Goal: Complete application form

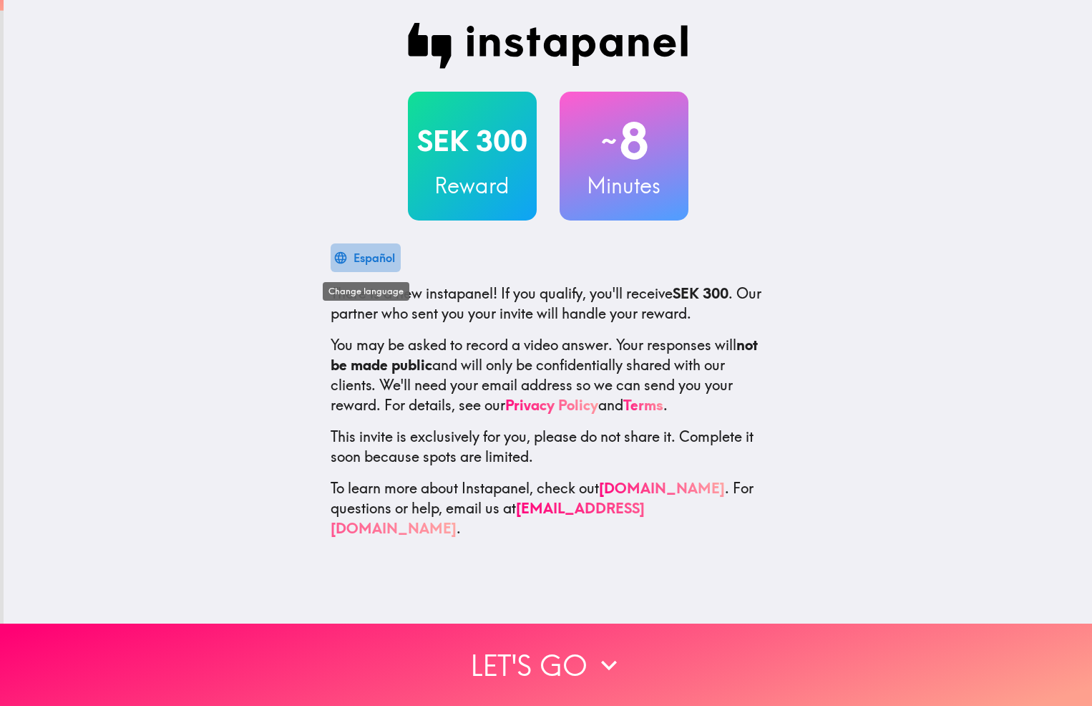
click at [354, 260] on div "Español" at bounding box center [375, 258] width 42 height 20
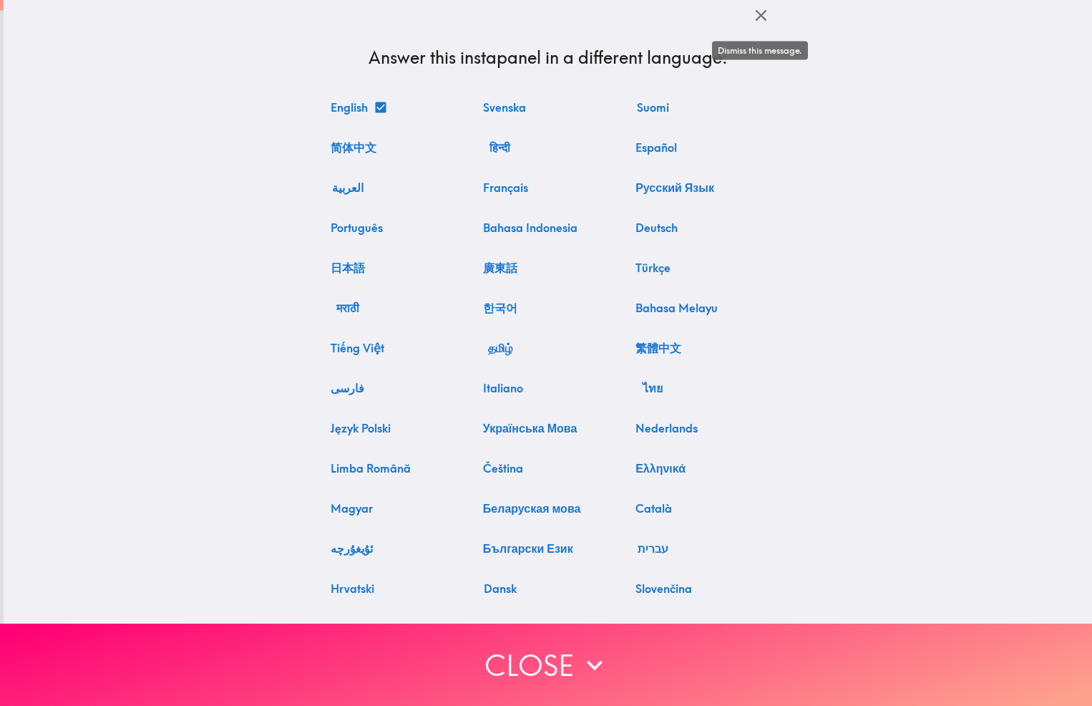
click at [760, 13] on icon "button" at bounding box center [761, 15] width 19 height 19
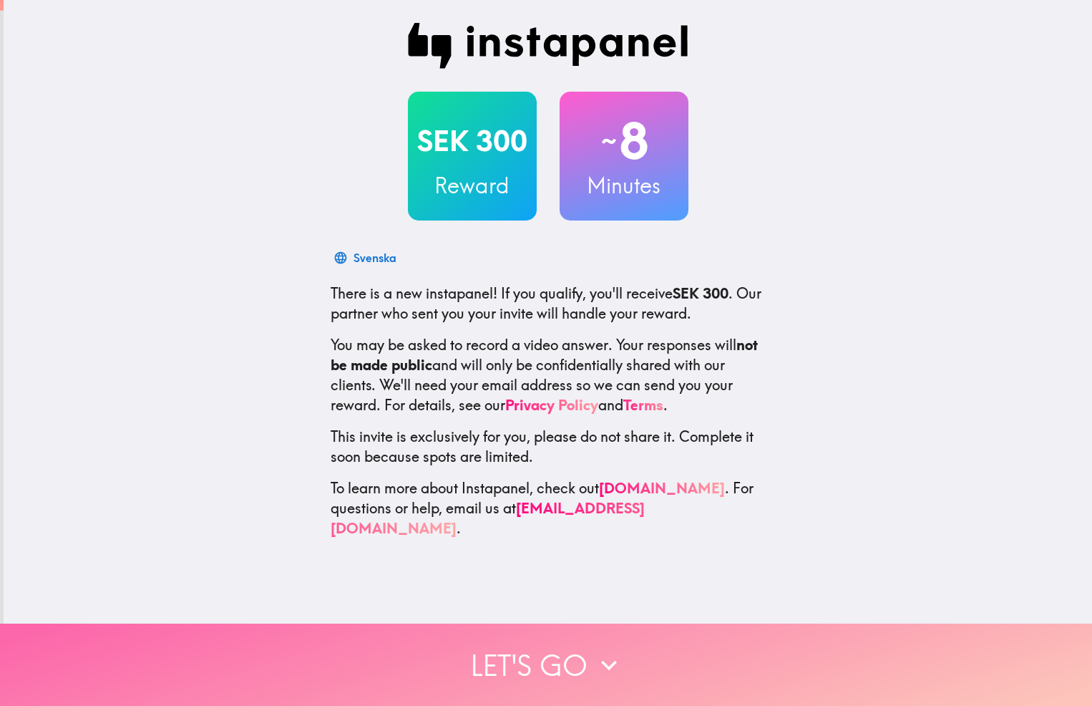
click at [544, 672] on button "Let's go" at bounding box center [546, 664] width 1092 height 82
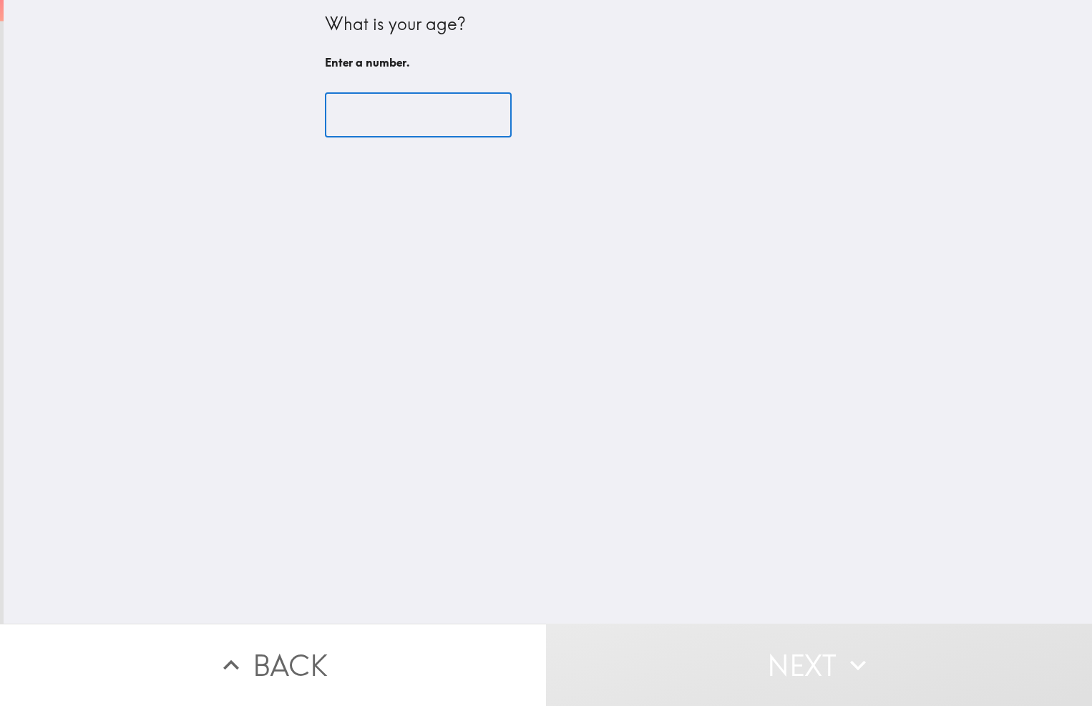
click at [375, 122] on input "number" at bounding box center [418, 115] width 187 height 44
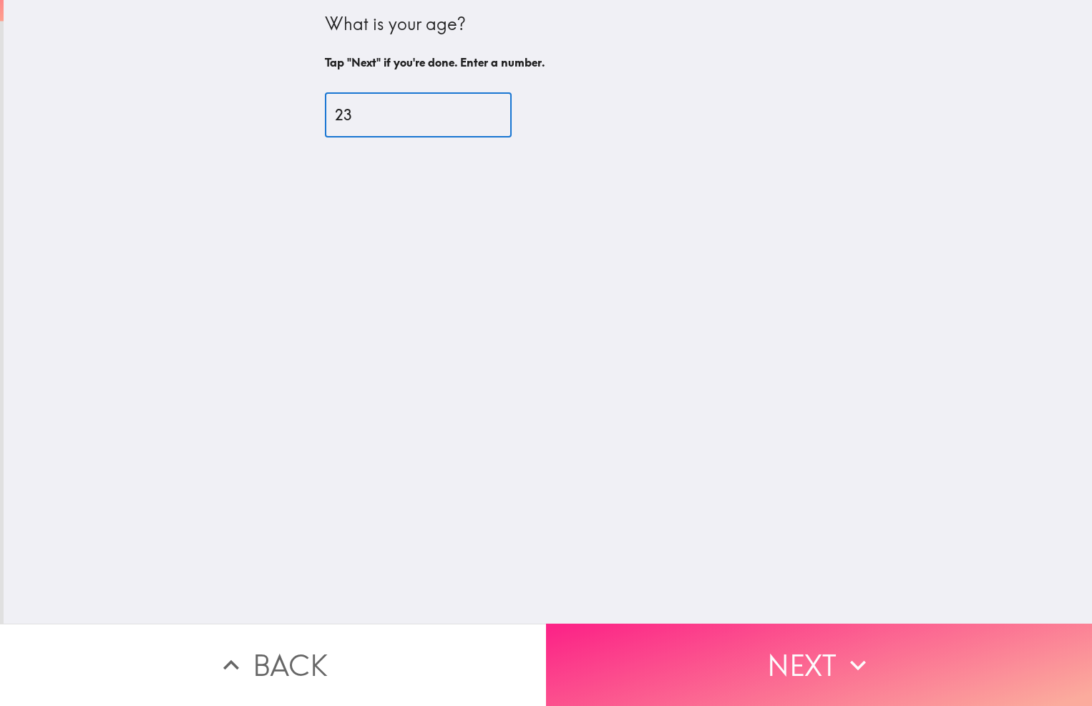
type input "23"
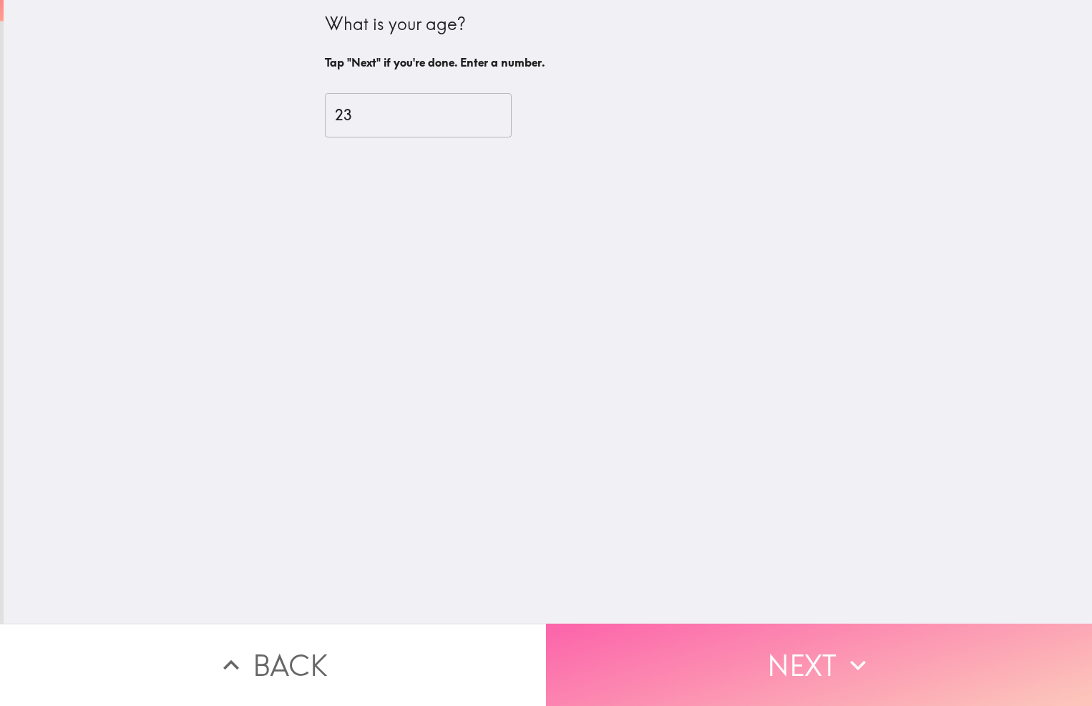
click at [764, 698] on button "Next" at bounding box center [819, 664] width 546 height 82
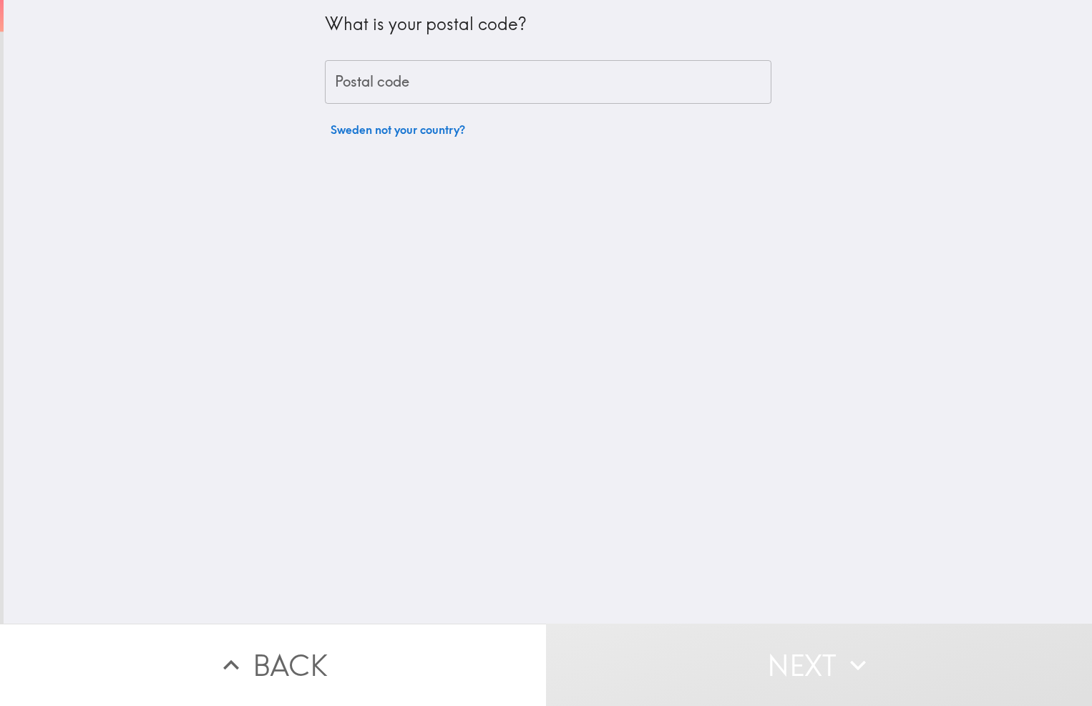
click at [460, 86] on input "Postal code" at bounding box center [548, 82] width 447 height 44
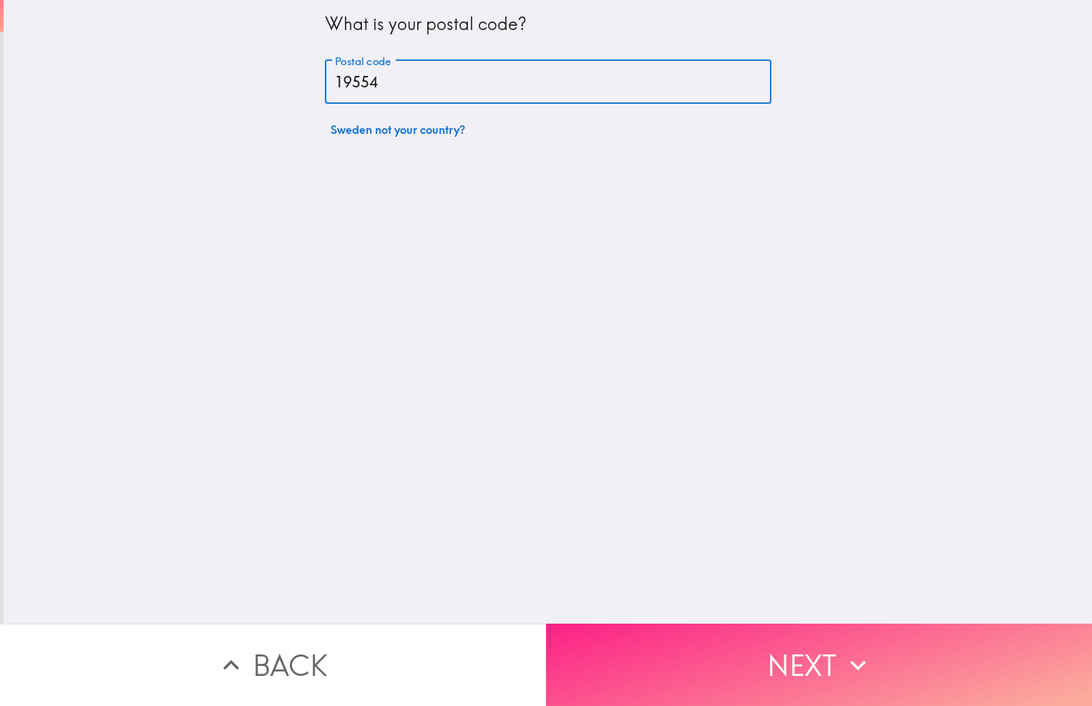
type input "19554"
click at [827, 661] on button "Next" at bounding box center [819, 664] width 546 height 82
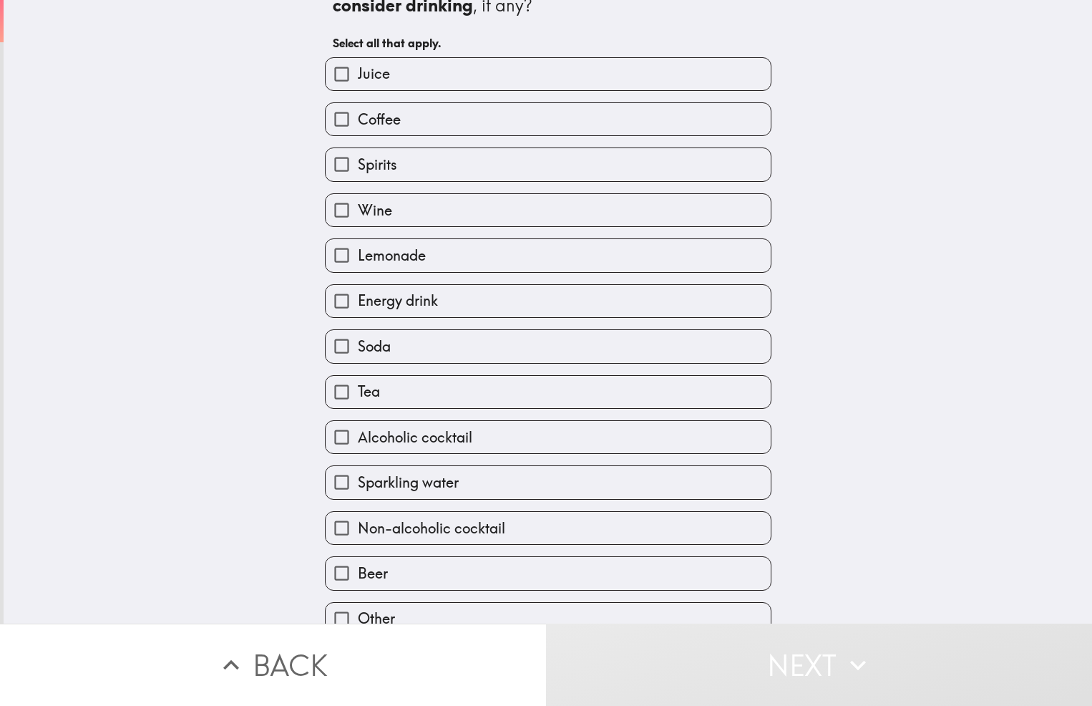
scroll to position [29, 0]
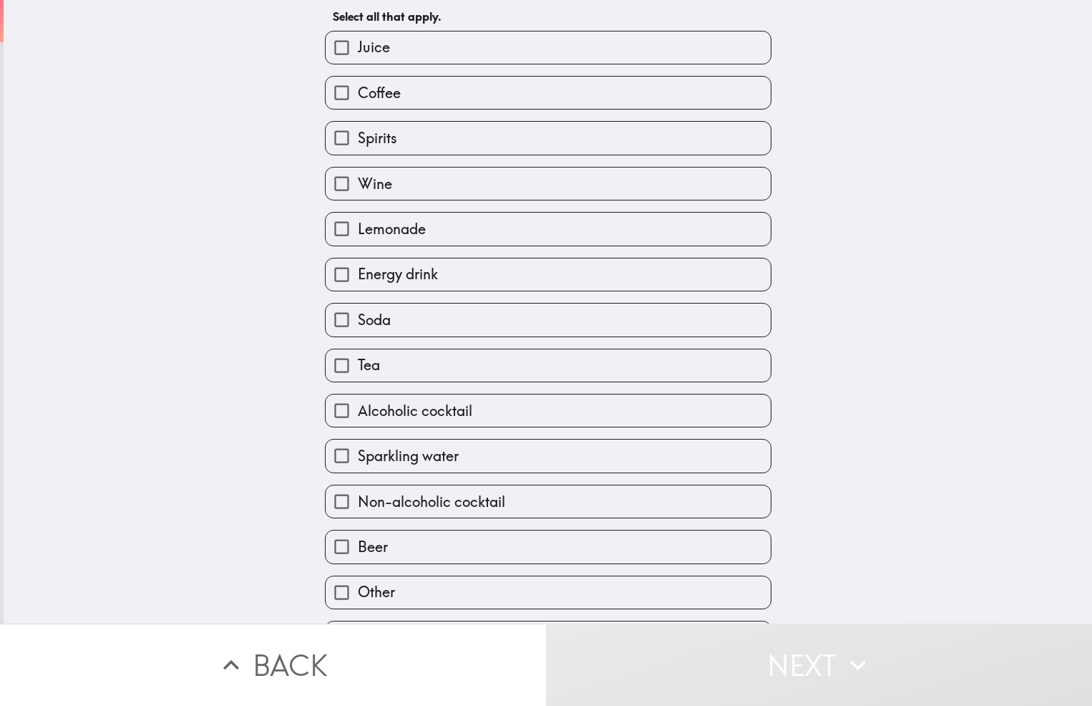
click at [415, 427] on label "Alcoholic cocktail" at bounding box center [548, 410] width 445 height 32
click at [358, 427] on input "Alcoholic cocktail" at bounding box center [342, 410] width 32 height 32
checkbox input "true"
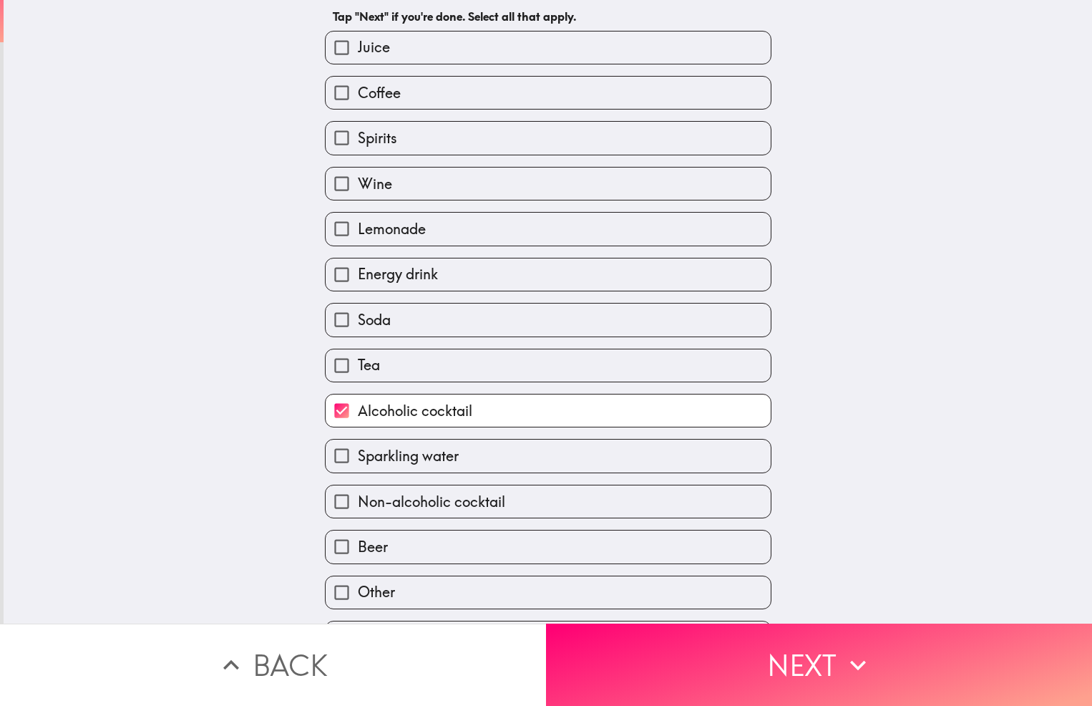
scroll to position [110, 0]
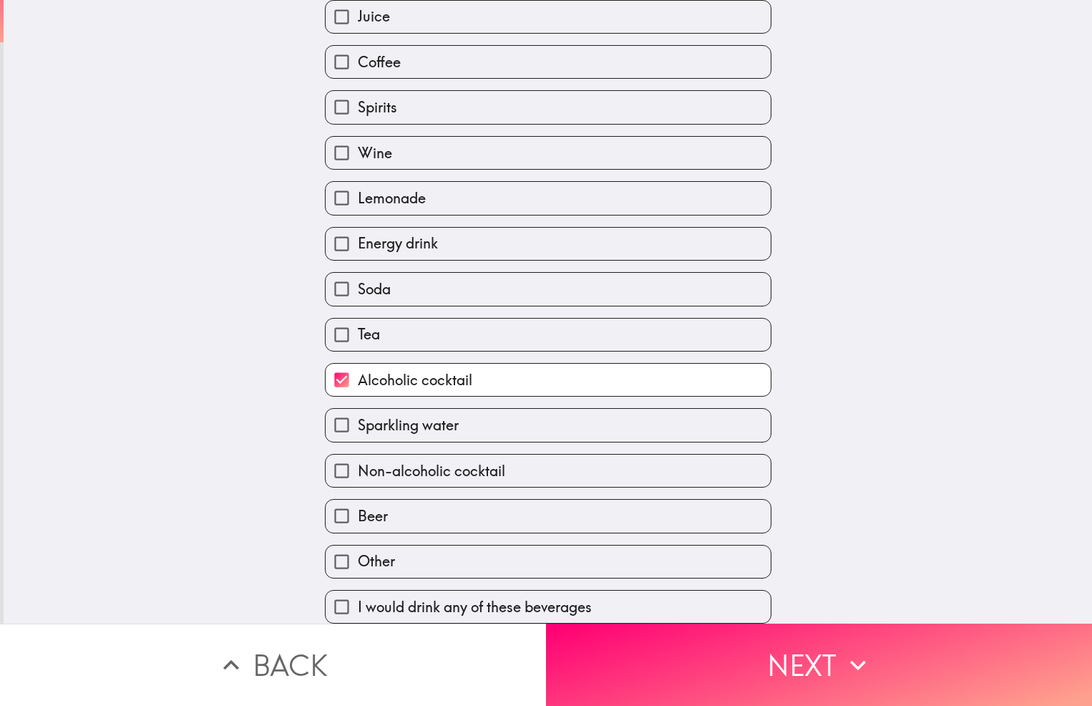
click at [415, 520] on label "Beer" at bounding box center [548, 516] width 445 height 32
click at [358, 520] on input "Beer" at bounding box center [342, 516] width 32 height 32
checkbox input "true"
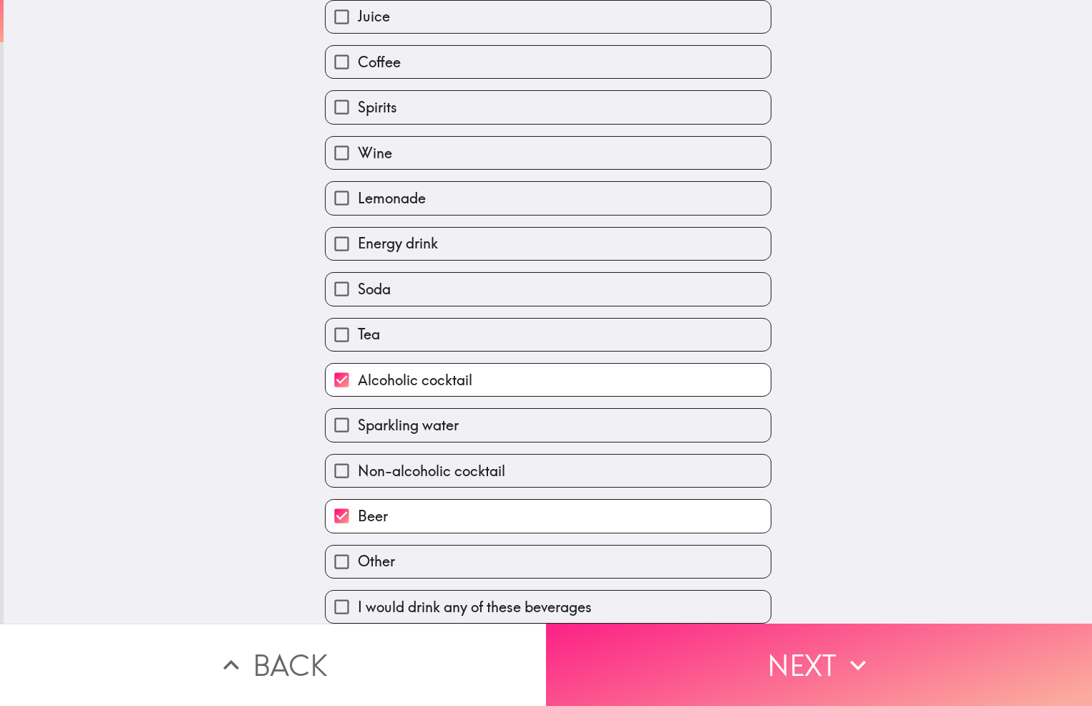
click at [707, 658] on button "Next" at bounding box center [819, 664] width 546 height 82
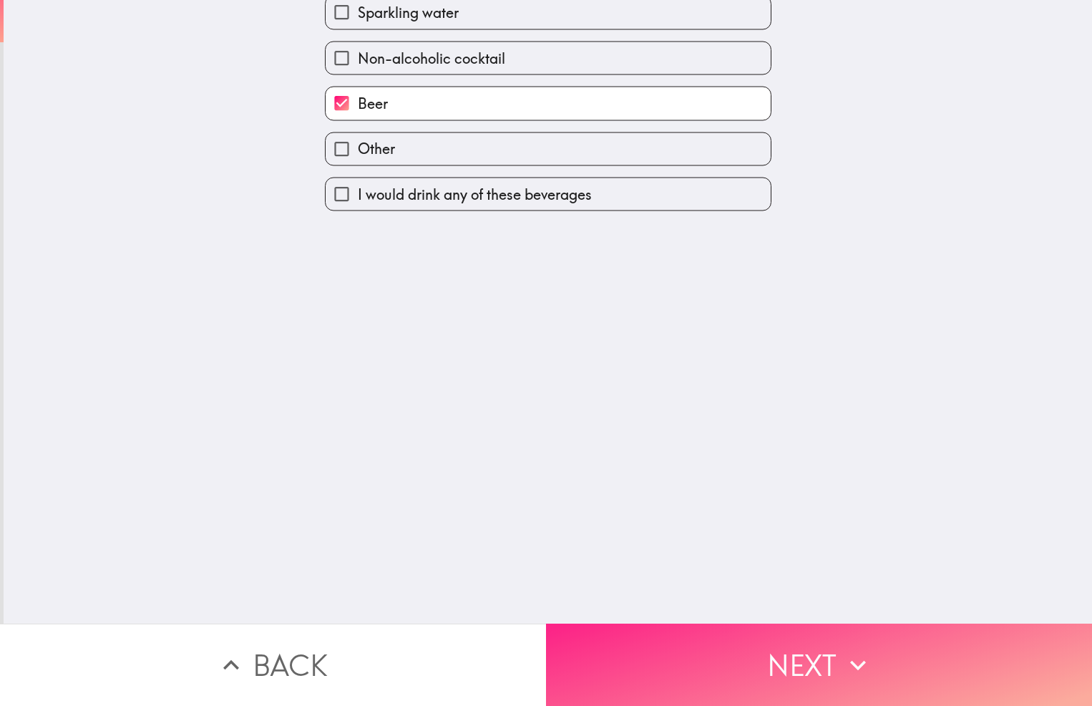
scroll to position [0, 0]
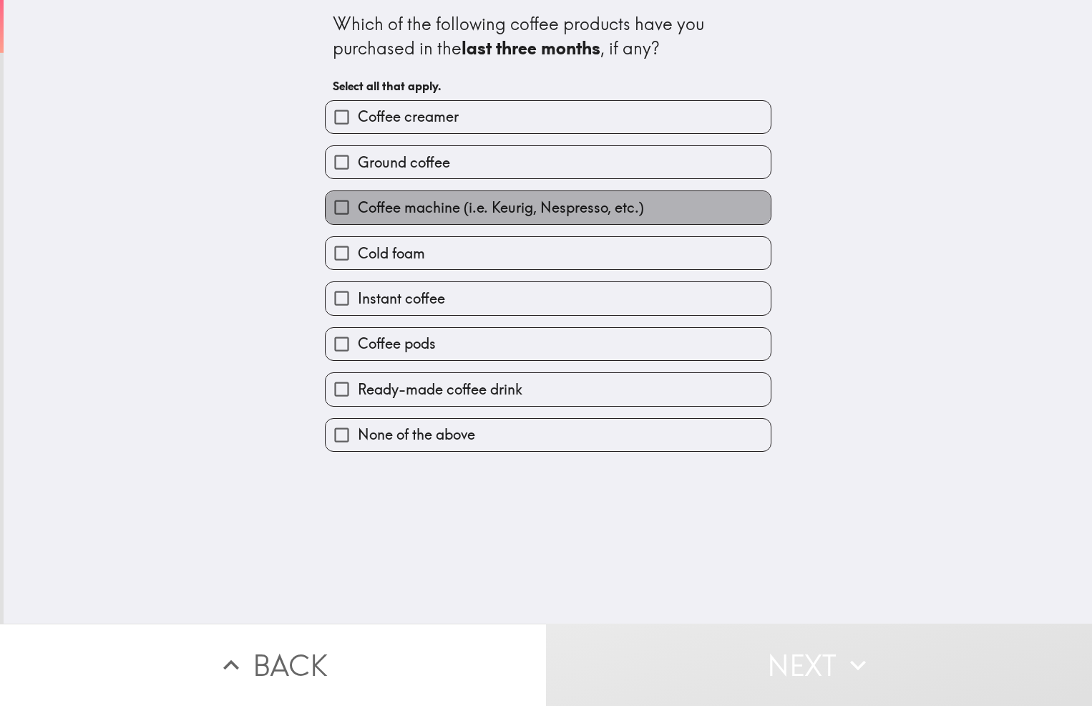
click at [437, 211] on span "Coffee machine (i.e. Keurig, Nespresso, etc.)" at bounding box center [501, 208] width 286 height 20
click at [358, 211] on input "Coffee machine (i.e. Keurig, Nespresso, etc.)" at bounding box center [342, 207] width 32 height 32
checkbox input "true"
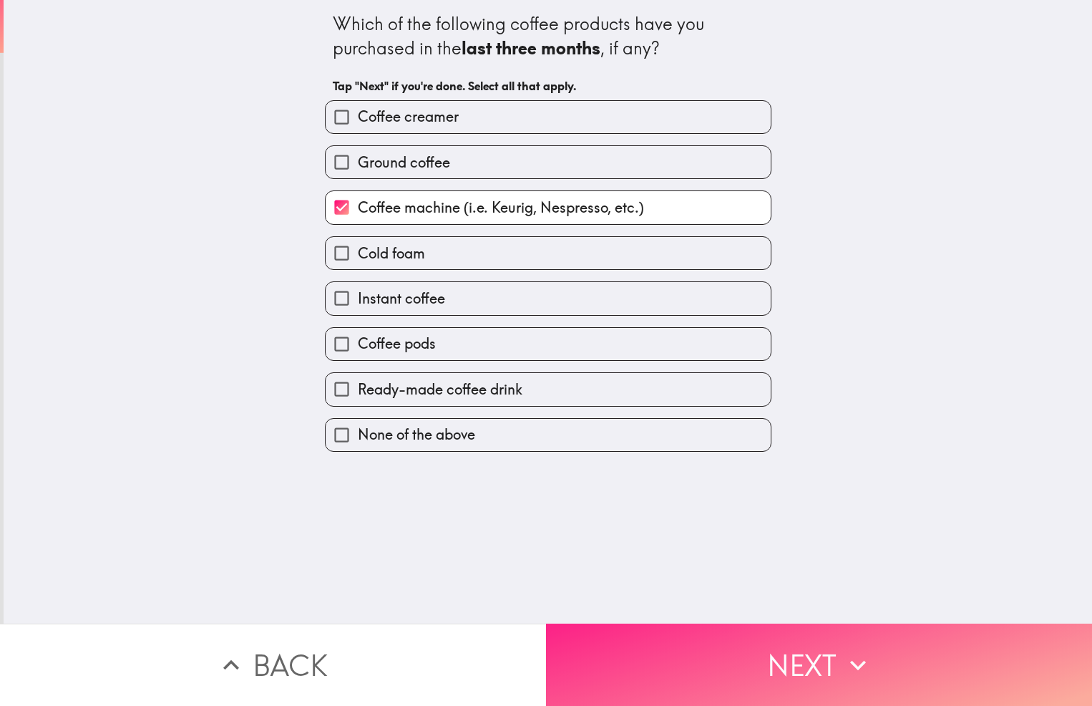
click at [709, 664] on button "Next" at bounding box center [819, 664] width 546 height 82
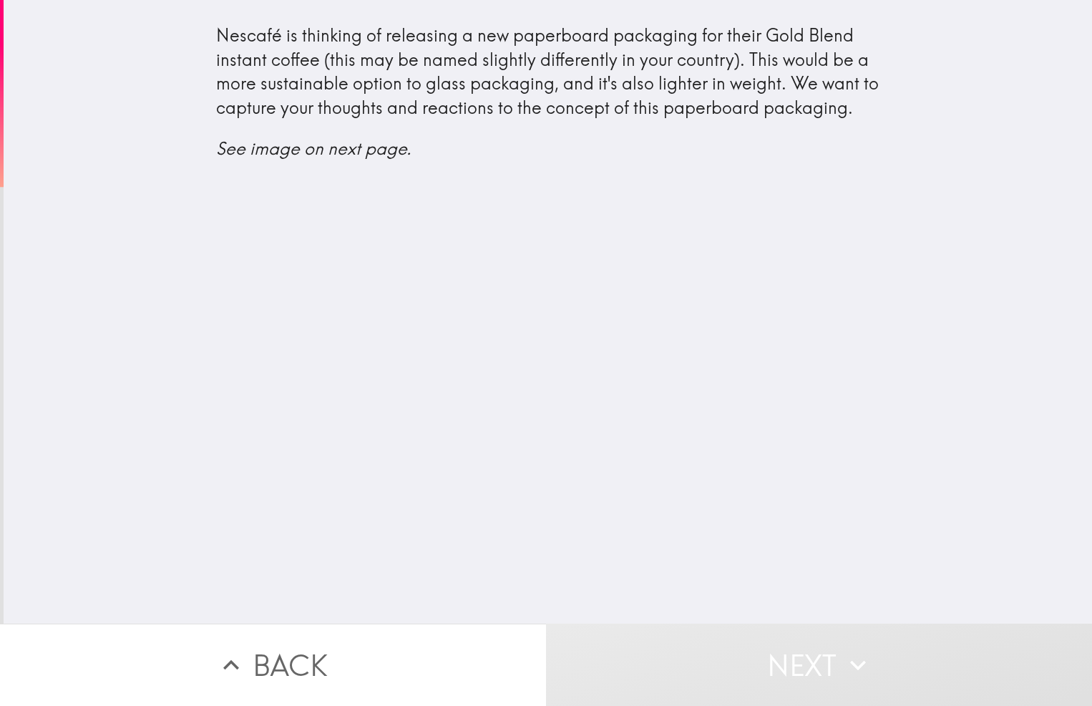
click at [260, 663] on button "Back" at bounding box center [273, 664] width 546 height 82
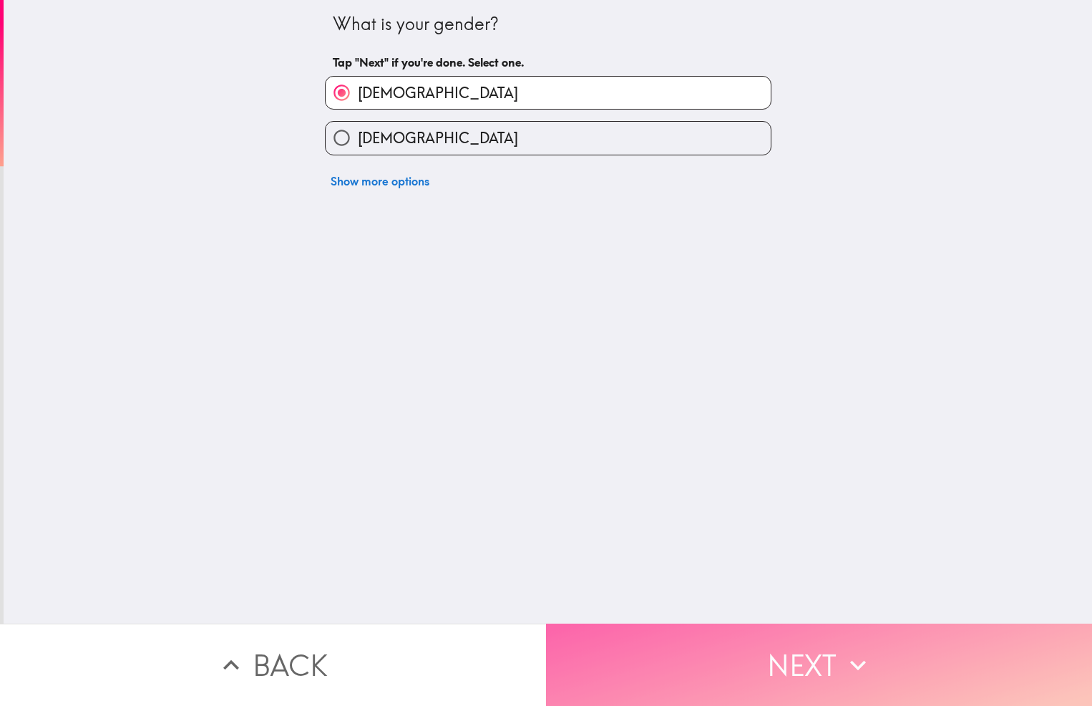
click at [739, 666] on button "Next" at bounding box center [819, 664] width 546 height 82
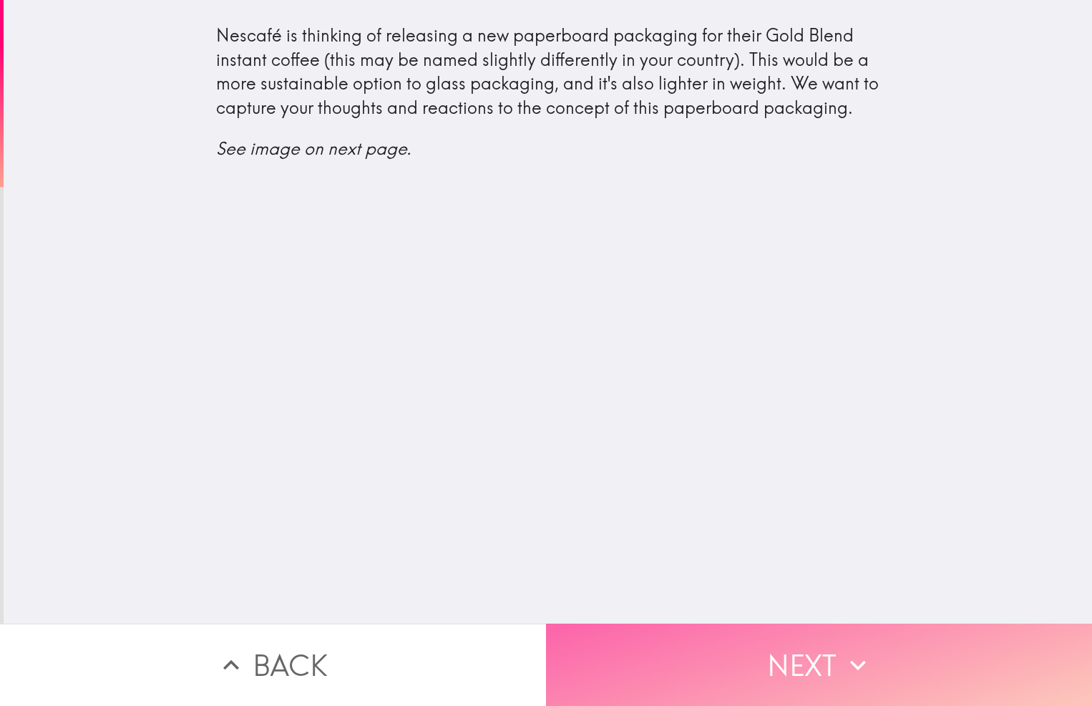
click at [767, 673] on button "Next" at bounding box center [819, 664] width 546 height 82
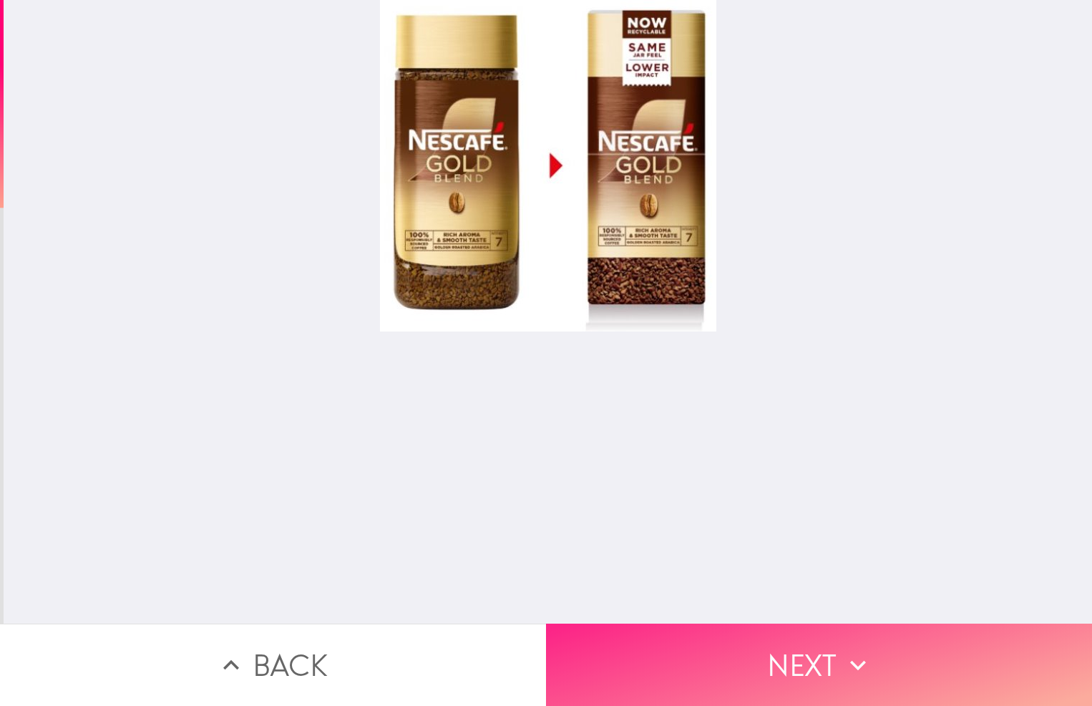
click at [811, 655] on button "Next" at bounding box center [819, 664] width 546 height 82
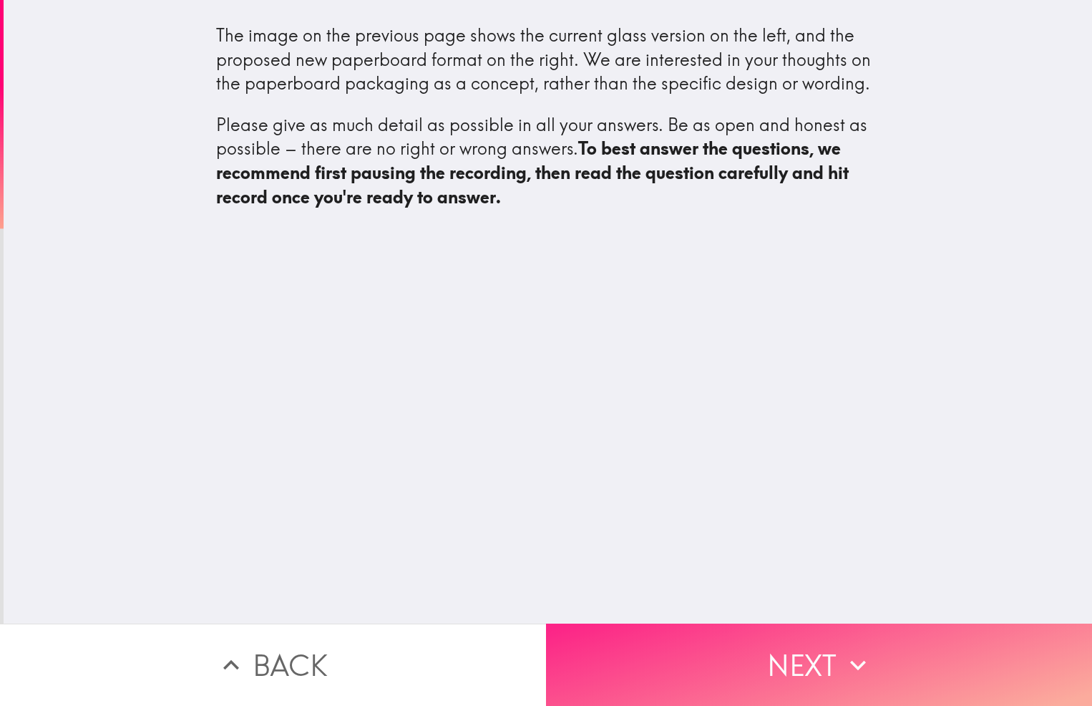
click at [820, 656] on button "Next" at bounding box center [819, 664] width 546 height 82
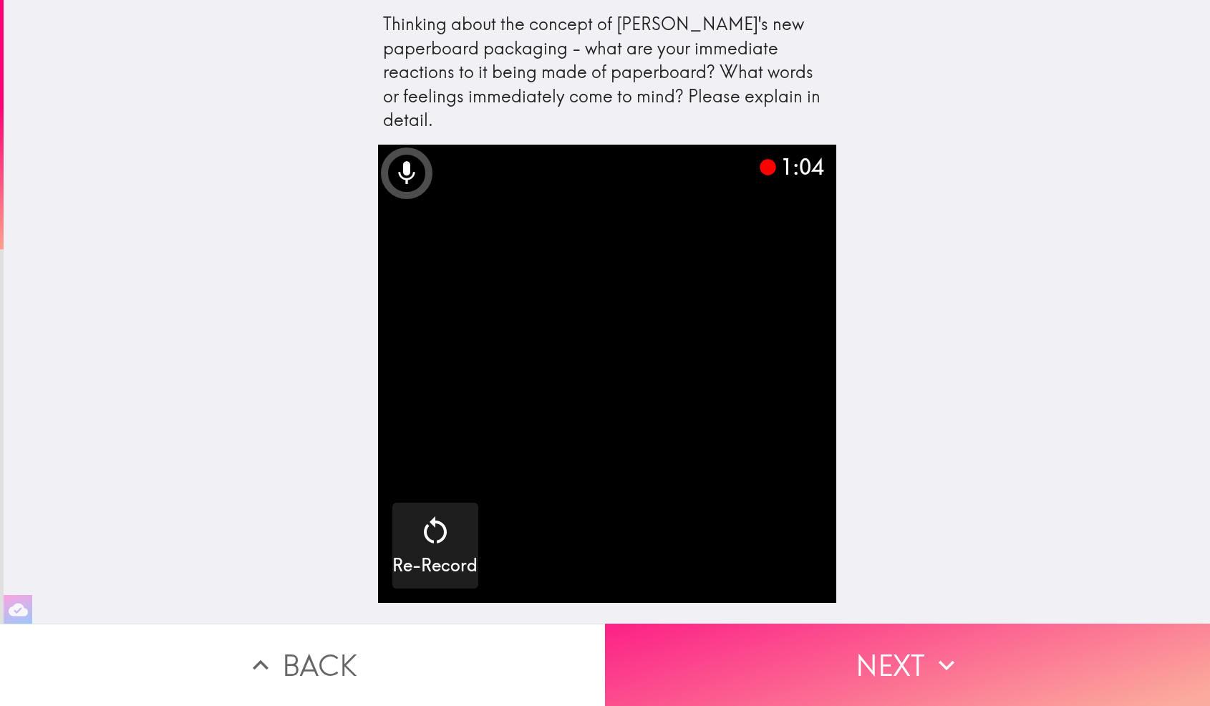
click at [868, 667] on button "Next" at bounding box center [907, 664] width 605 height 82
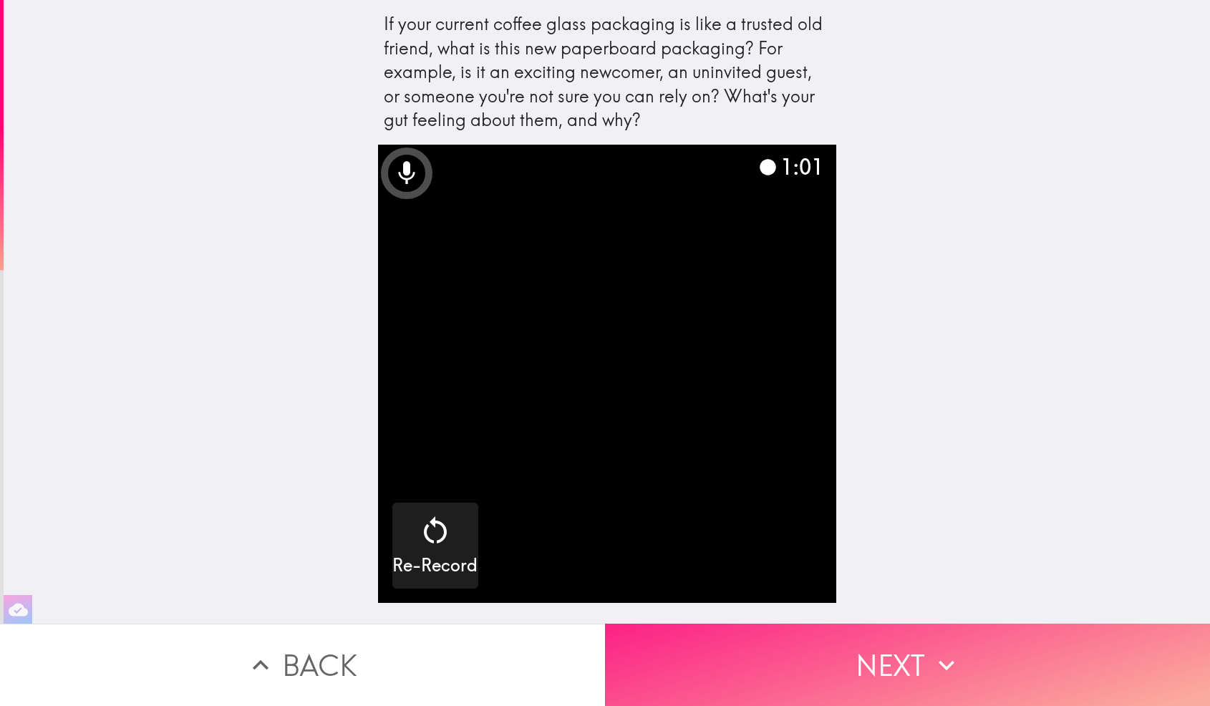
click at [985, 662] on button "Next" at bounding box center [907, 664] width 605 height 82
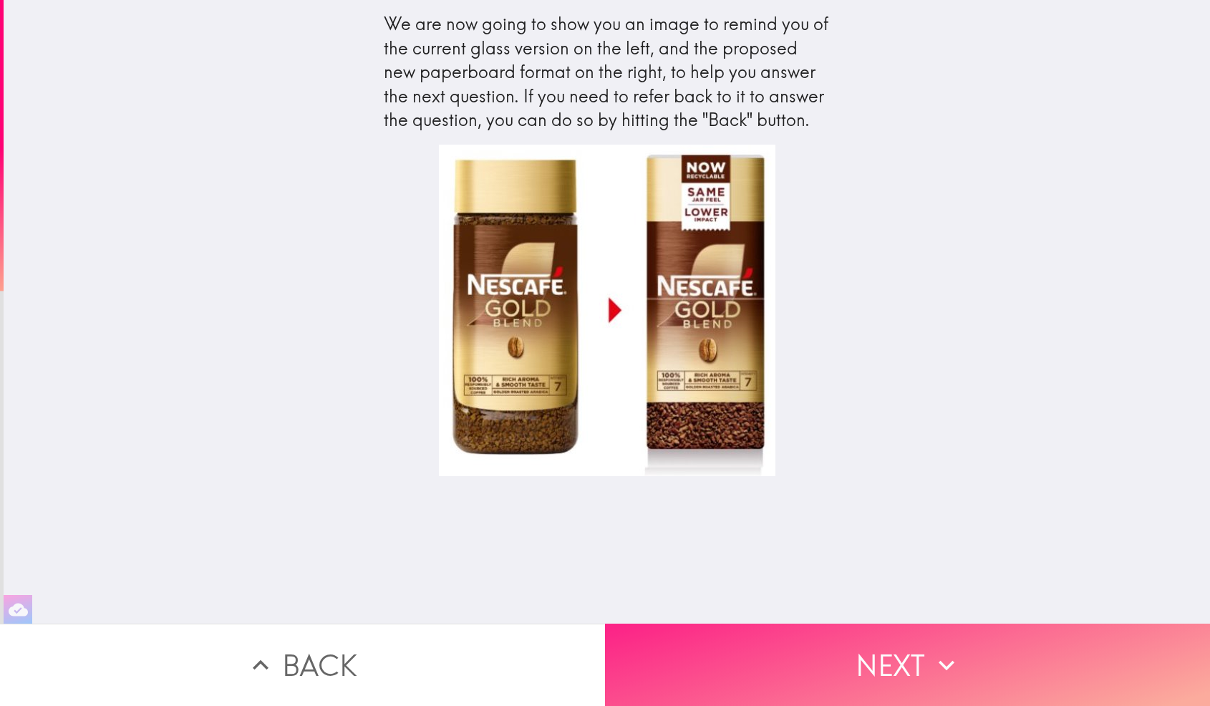
click at [880, 663] on button "Next" at bounding box center [907, 664] width 605 height 82
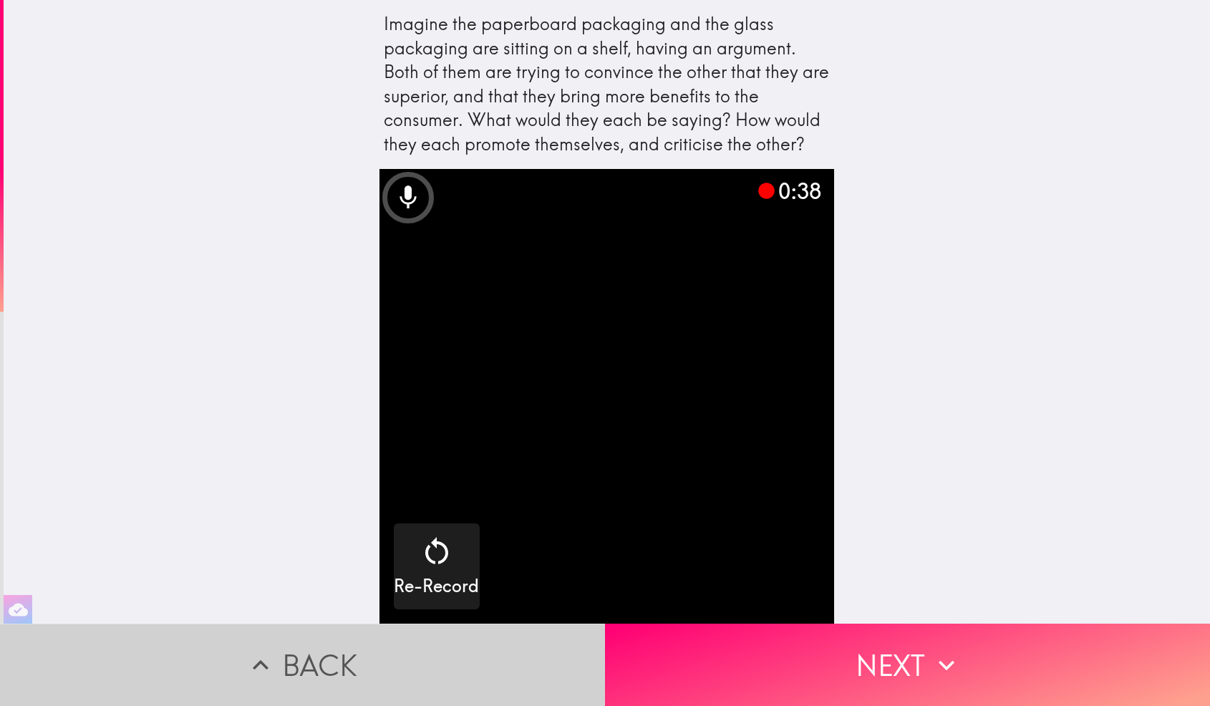
click at [303, 652] on button "Back" at bounding box center [302, 664] width 605 height 82
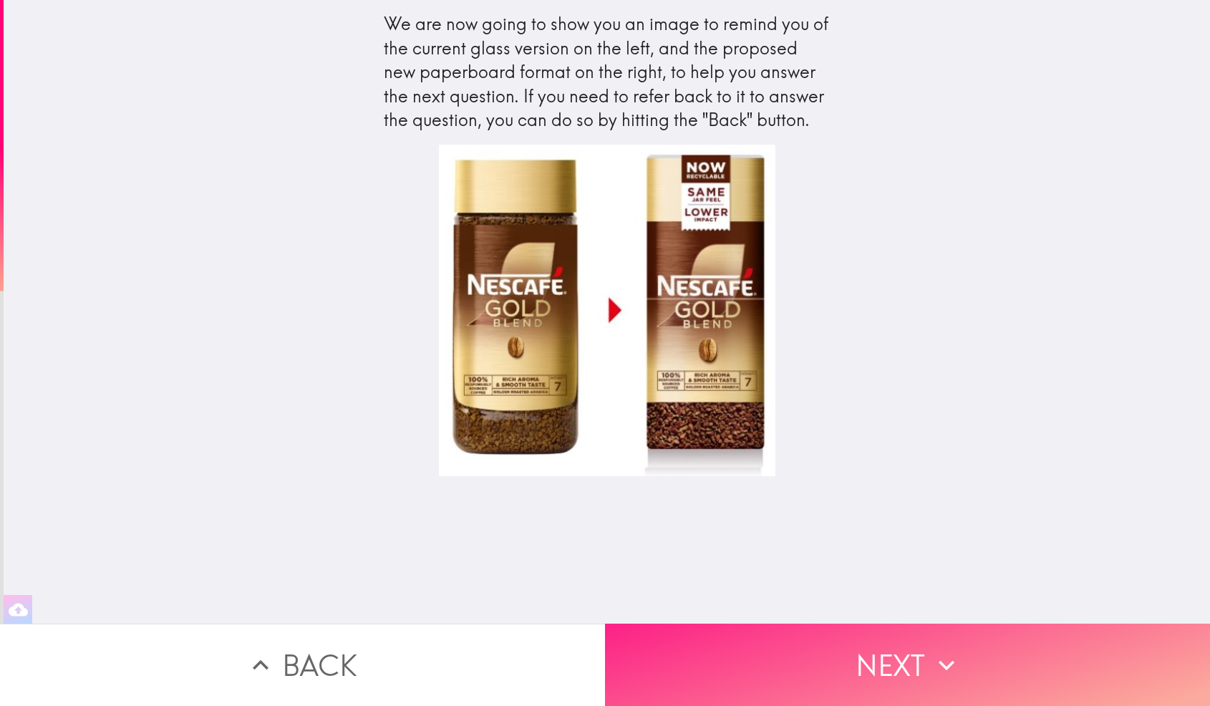
click at [773, 653] on button "Next" at bounding box center [907, 664] width 605 height 82
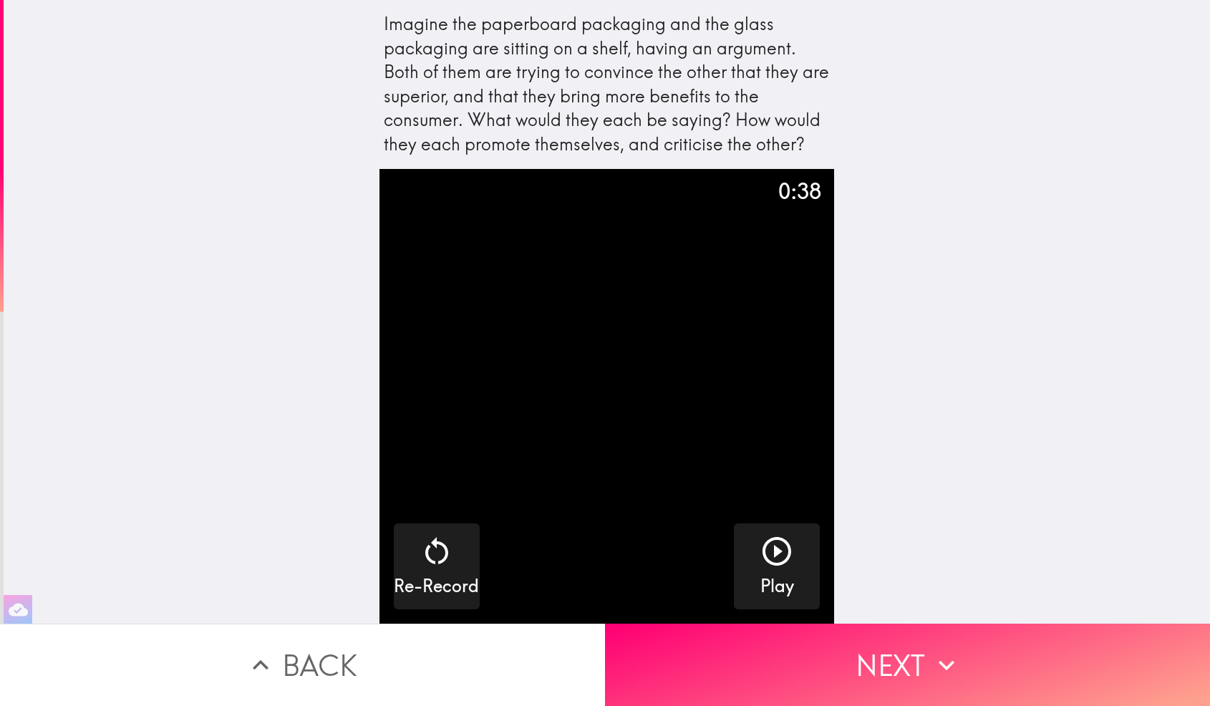
click at [898, 240] on div "Imagine the paperboard packaging and the glass packaging are sitting on a shelf…" at bounding box center [607, 311] width 1206 height 623
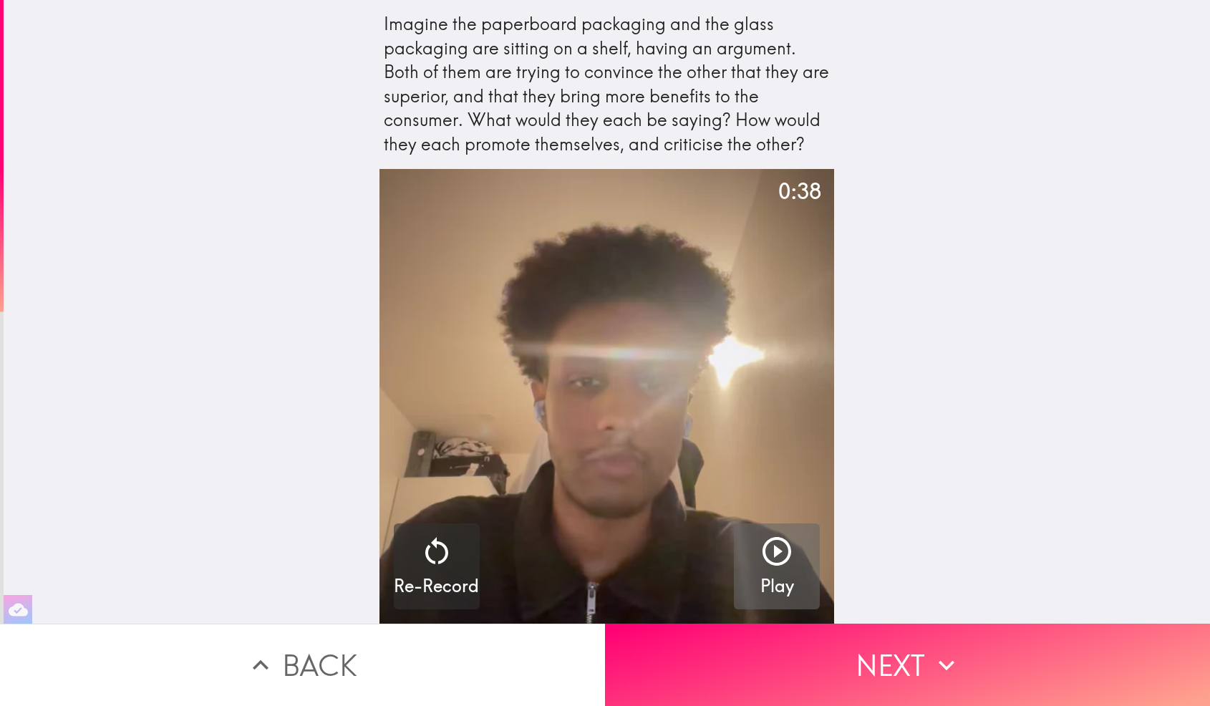
click at [769, 568] on icon "button" at bounding box center [776, 551] width 34 height 34
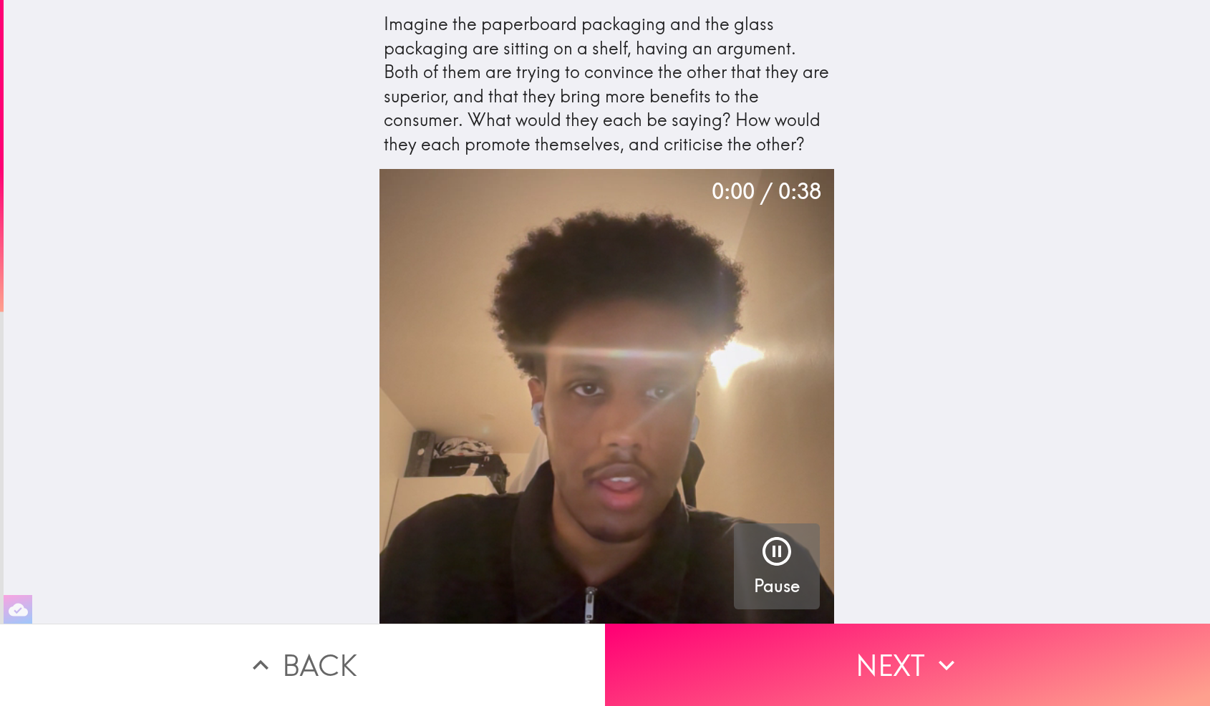
click at [773, 564] on icon "button" at bounding box center [776, 551] width 29 height 29
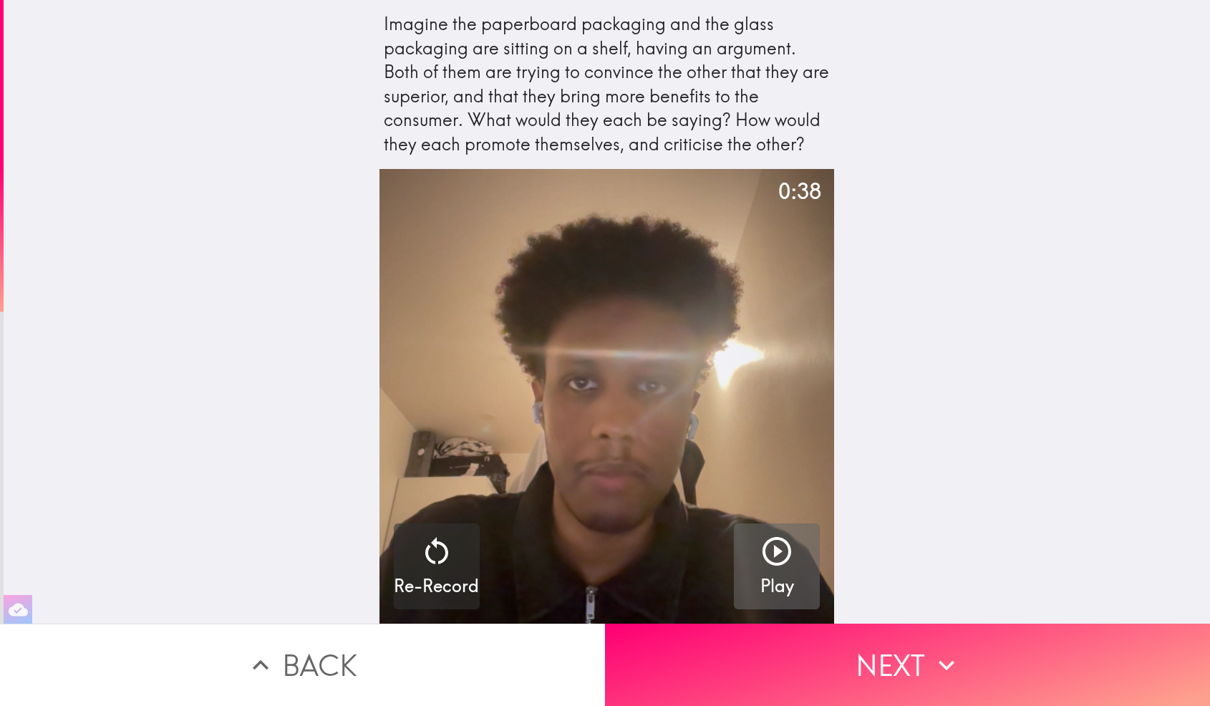
click at [774, 564] on icon "button" at bounding box center [776, 551] width 29 height 29
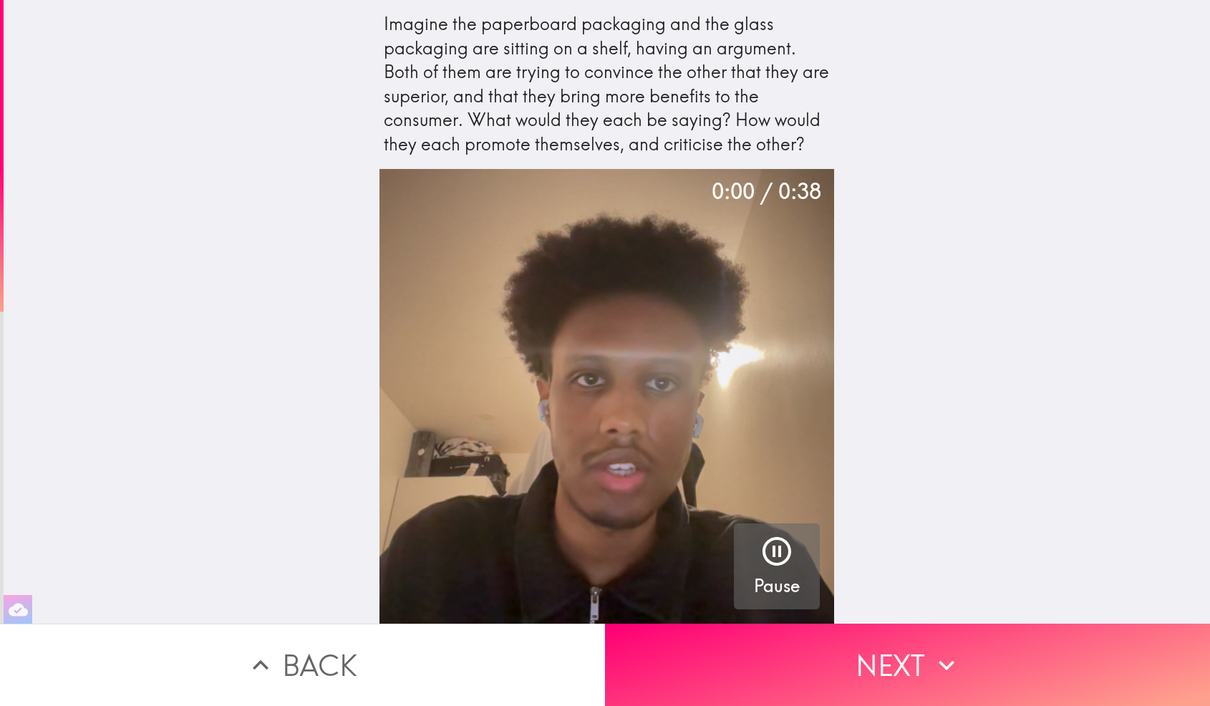
click at [774, 564] on icon "button" at bounding box center [776, 551] width 29 height 29
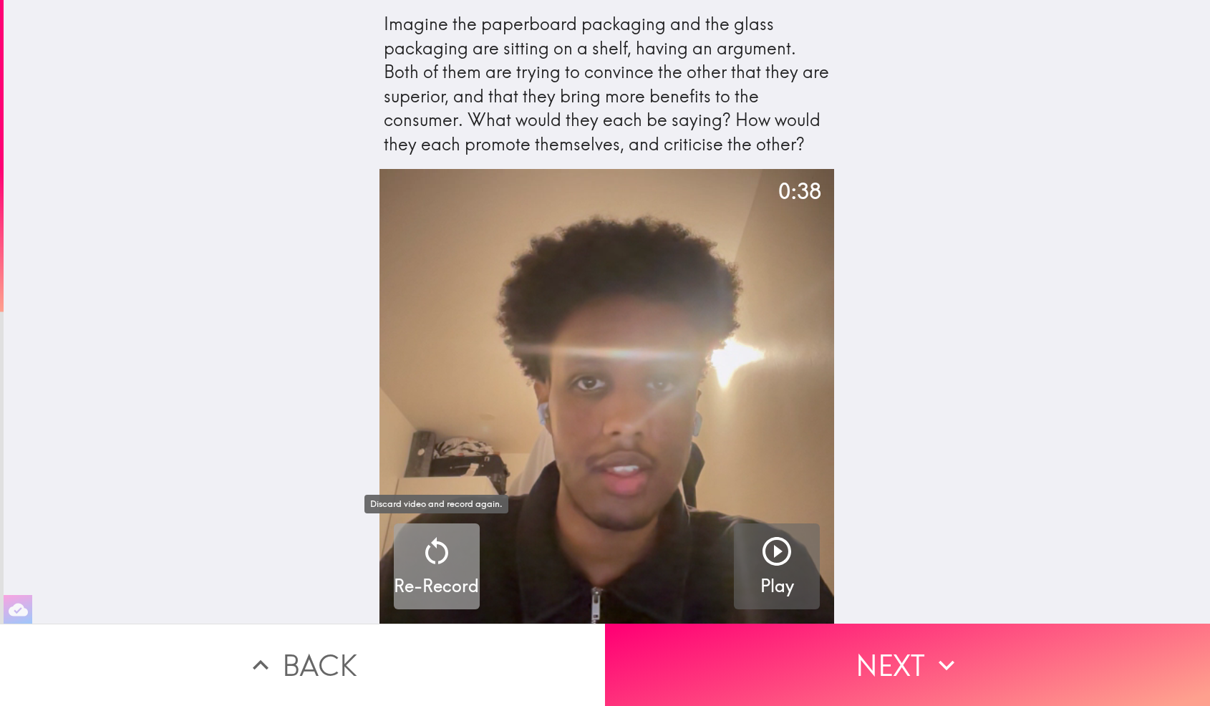
click at [427, 552] on icon "button" at bounding box center [436, 550] width 23 height 27
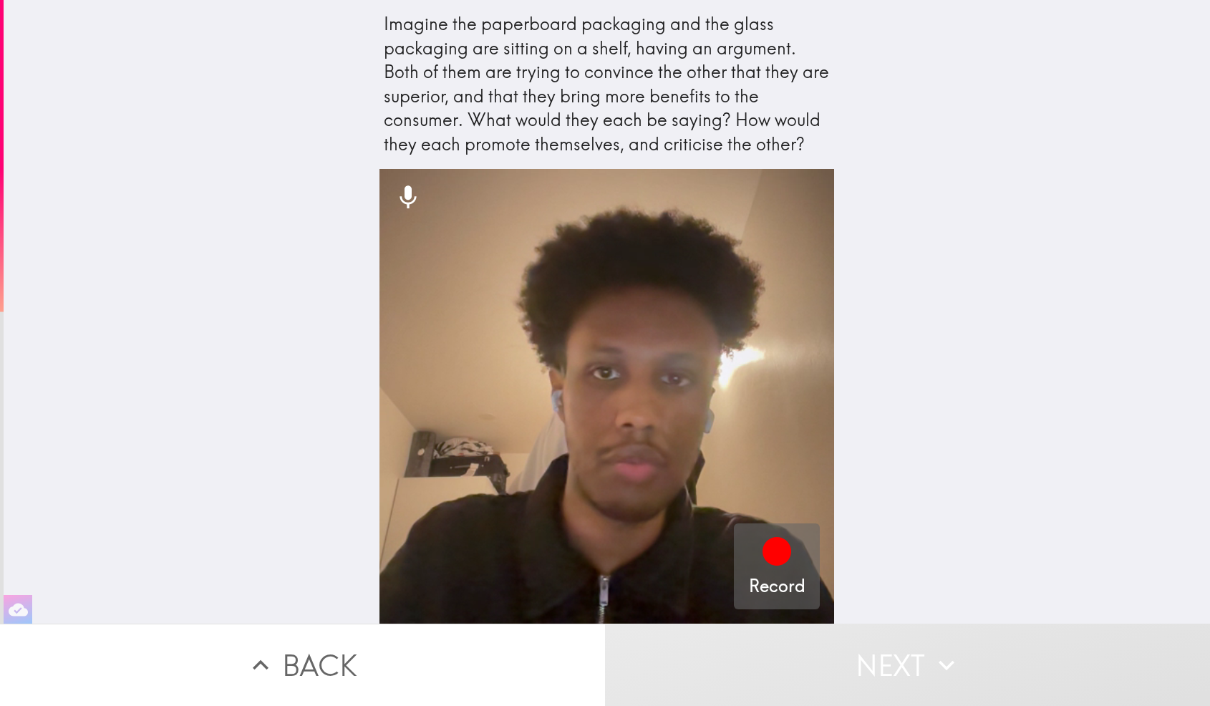
click at [770, 563] on icon "button" at bounding box center [776, 551] width 29 height 29
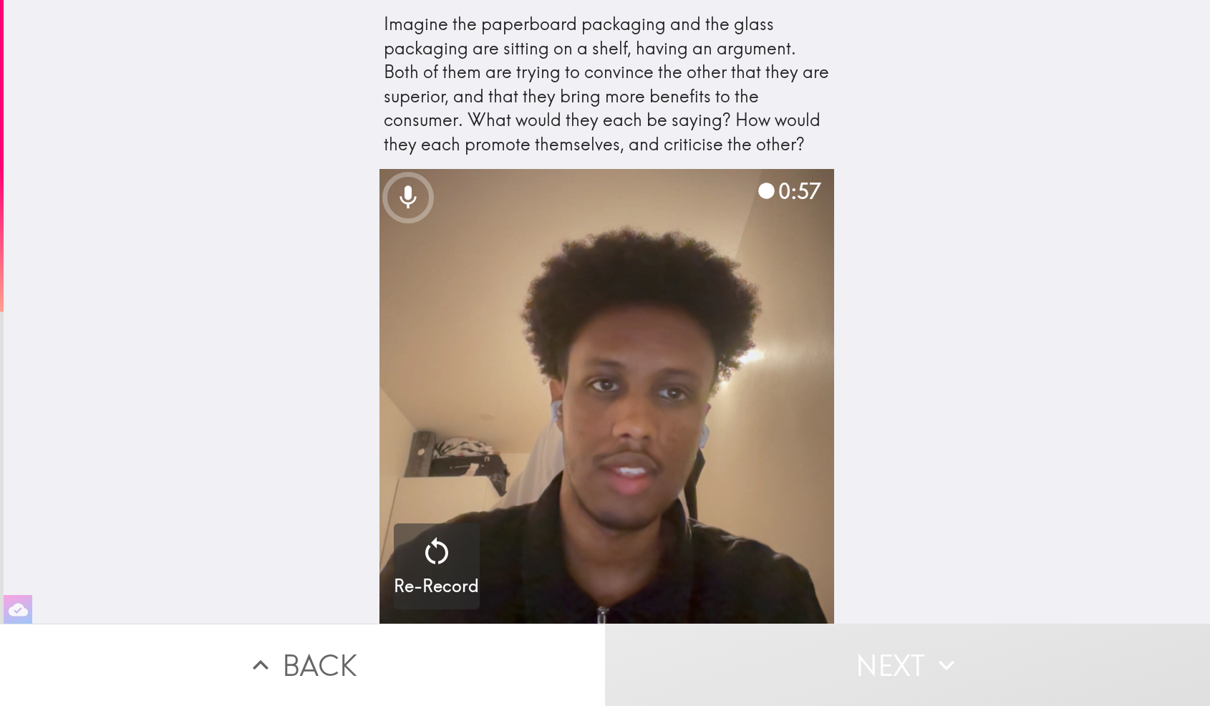
click at [902, 676] on button "Next" at bounding box center [907, 664] width 605 height 82
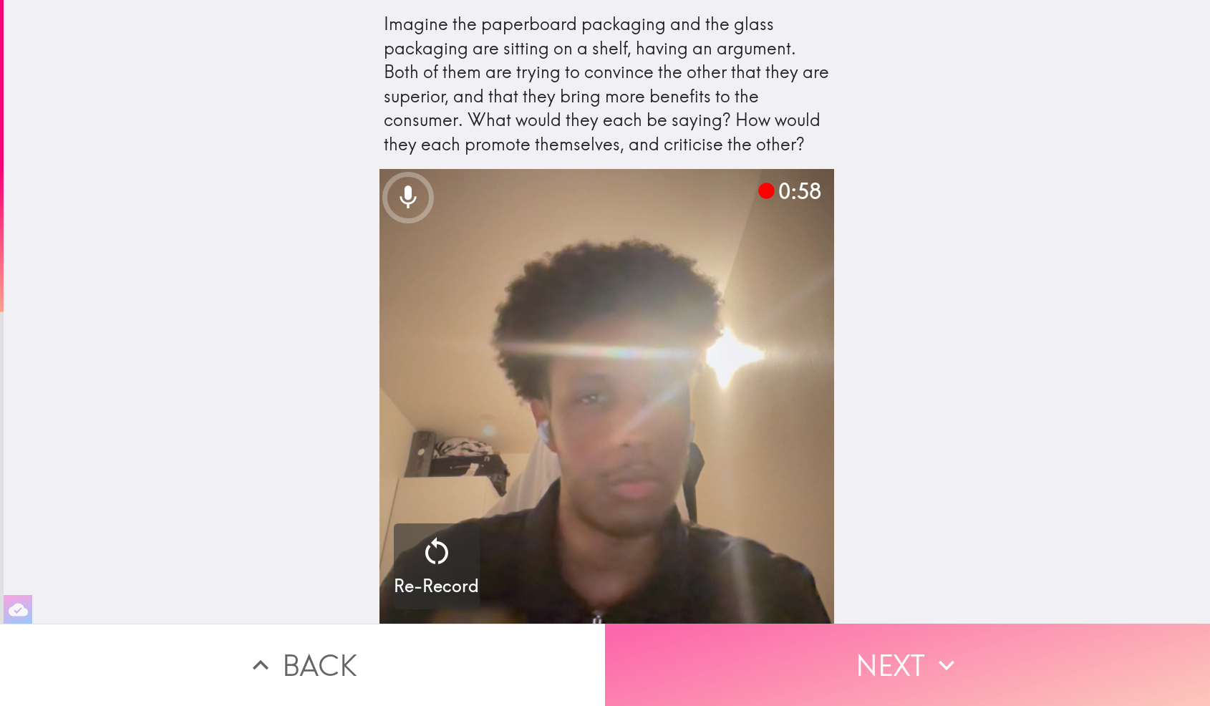
click at [899, 670] on button "Next" at bounding box center [907, 664] width 605 height 82
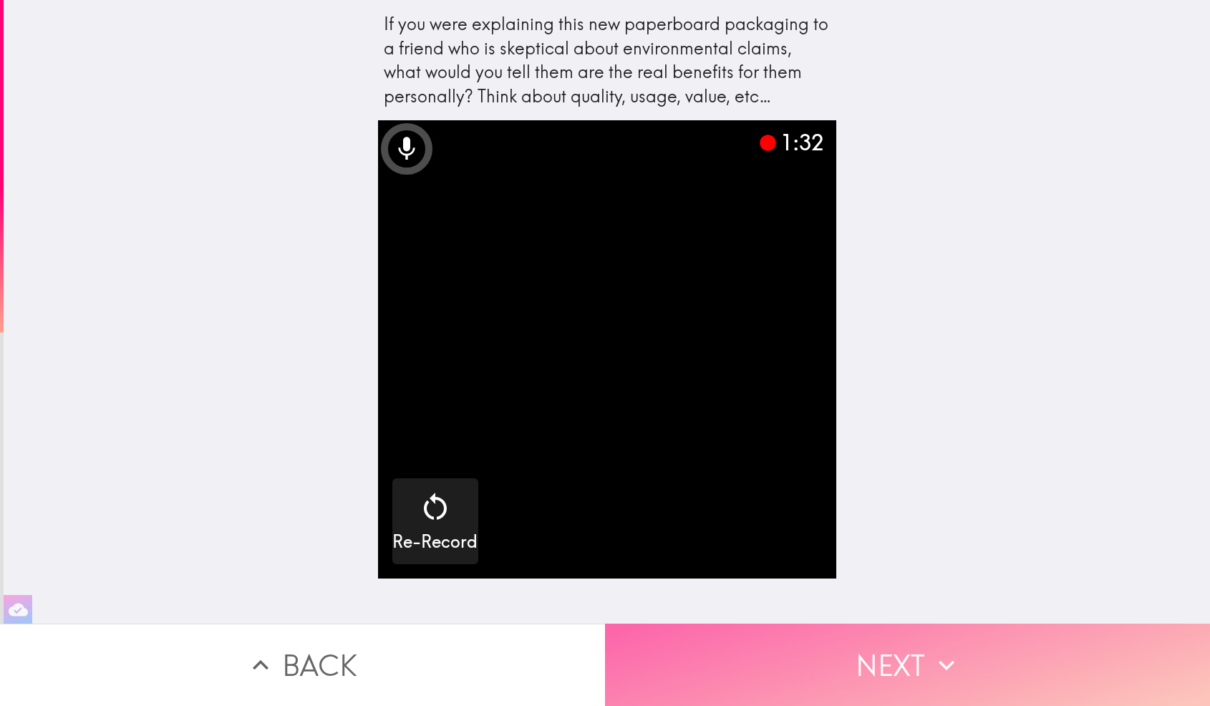
click at [887, 666] on button "Next" at bounding box center [907, 664] width 605 height 82
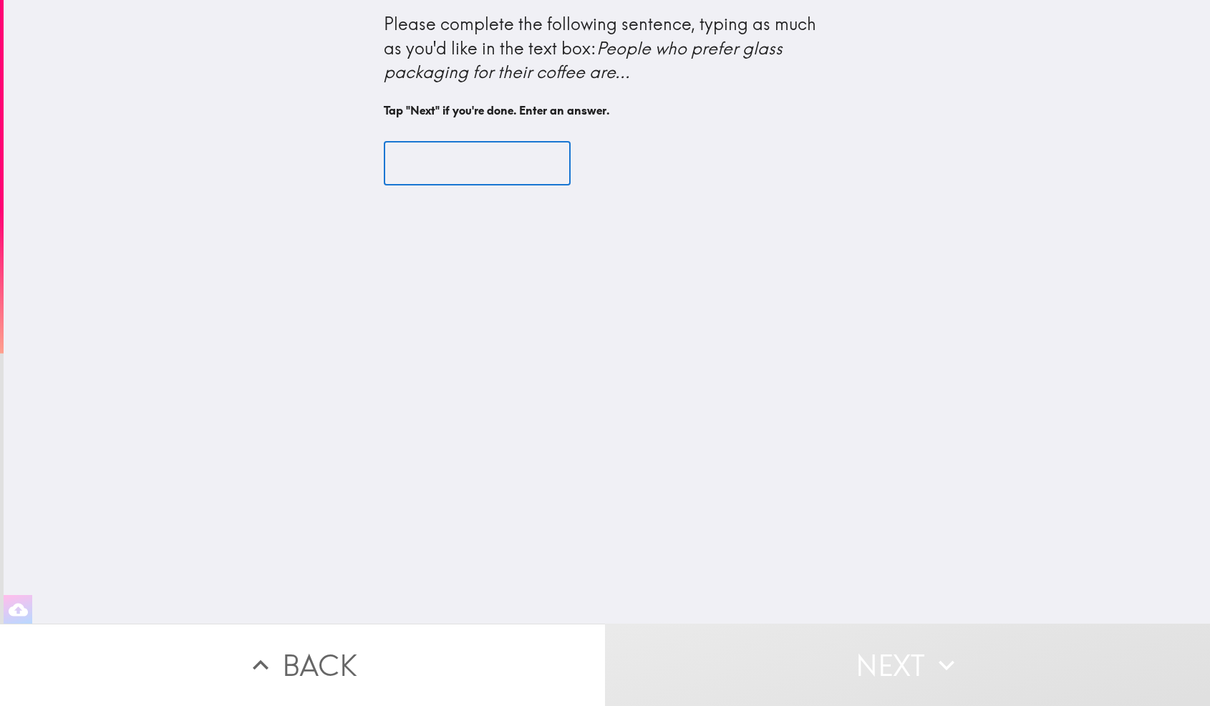
click at [475, 171] on input "text" at bounding box center [477, 163] width 187 height 44
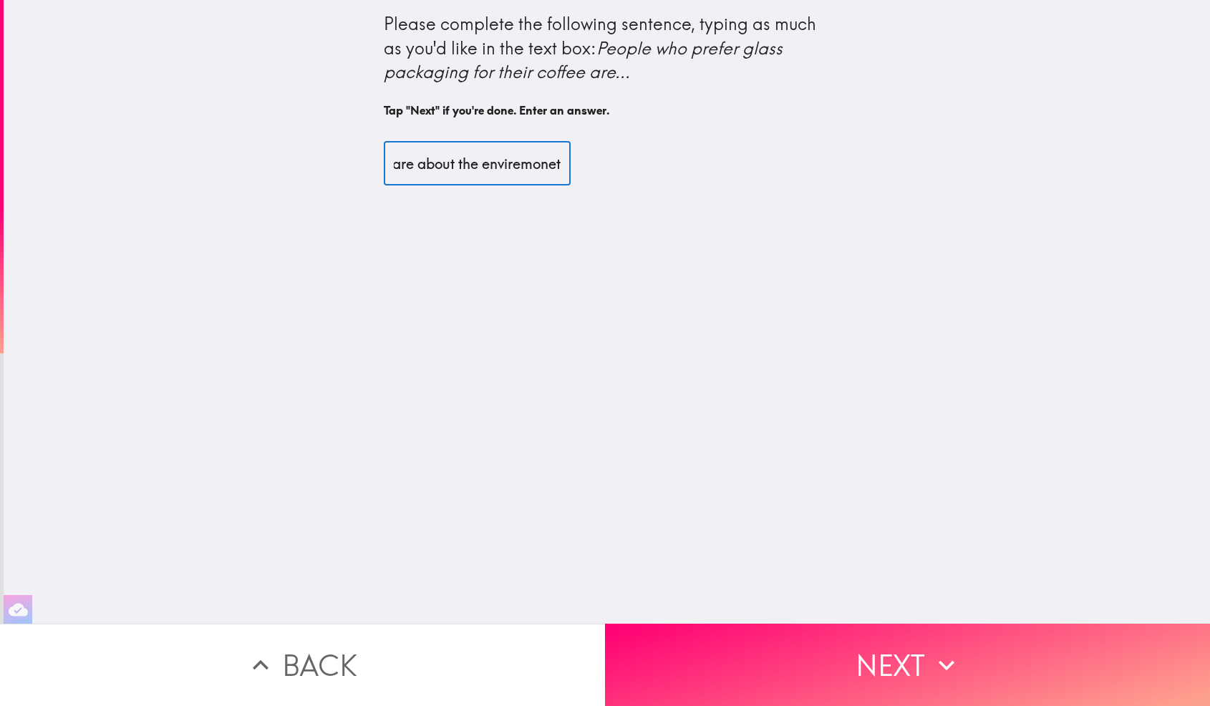
scroll to position [0, 464]
click at [487, 164] on input "people prefer glass packaging for their coffe are people that dont care about t…" at bounding box center [477, 163] width 187 height 44
type input "people prefer glass packaging for their coffe are people that dont care about t…"
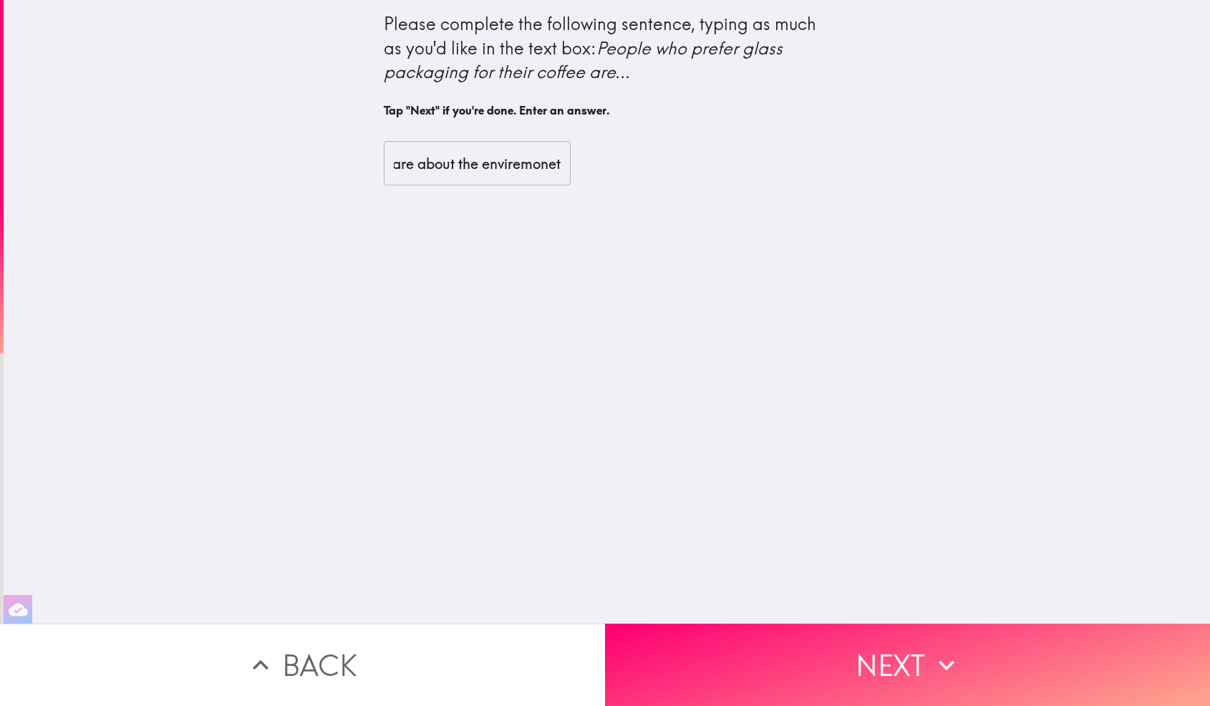
scroll to position [0, 0]
click at [525, 165] on input "people prefer glass packaging for their coffe are people that dont care about t…" at bounding box center [477, 163] width 187 height 44
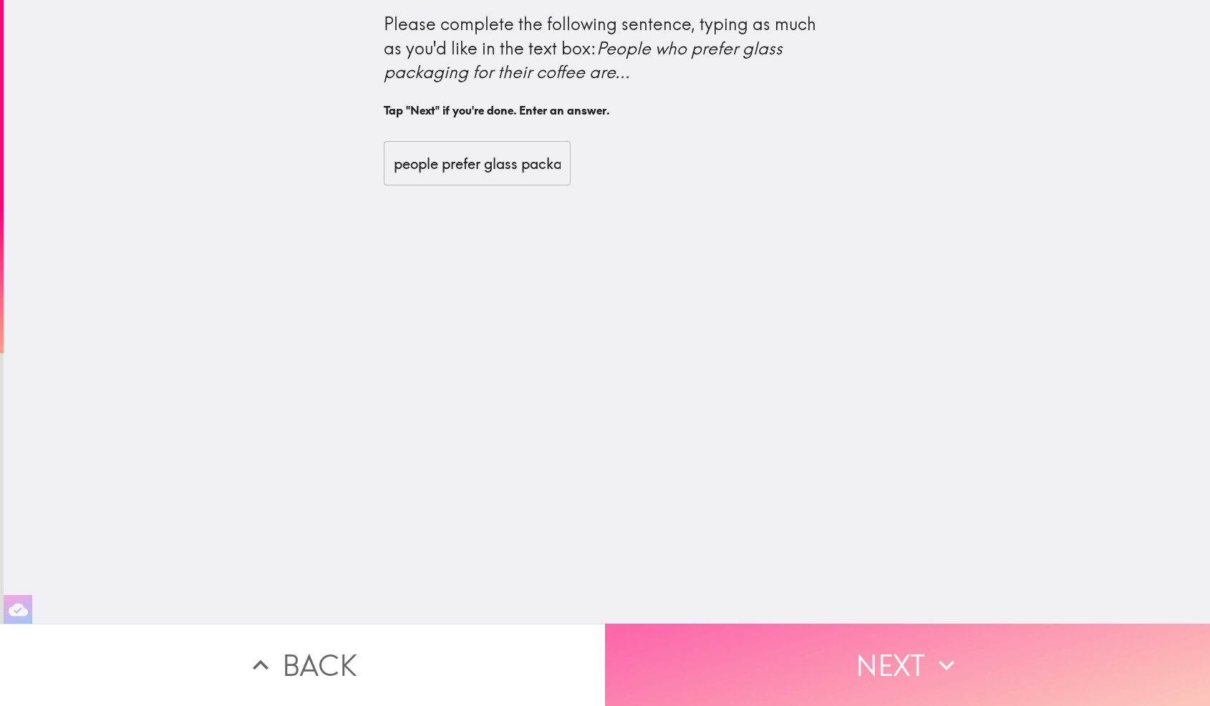
click at [838, 655] on button "Next" at bounding box center [907, 664] width 605 height 82
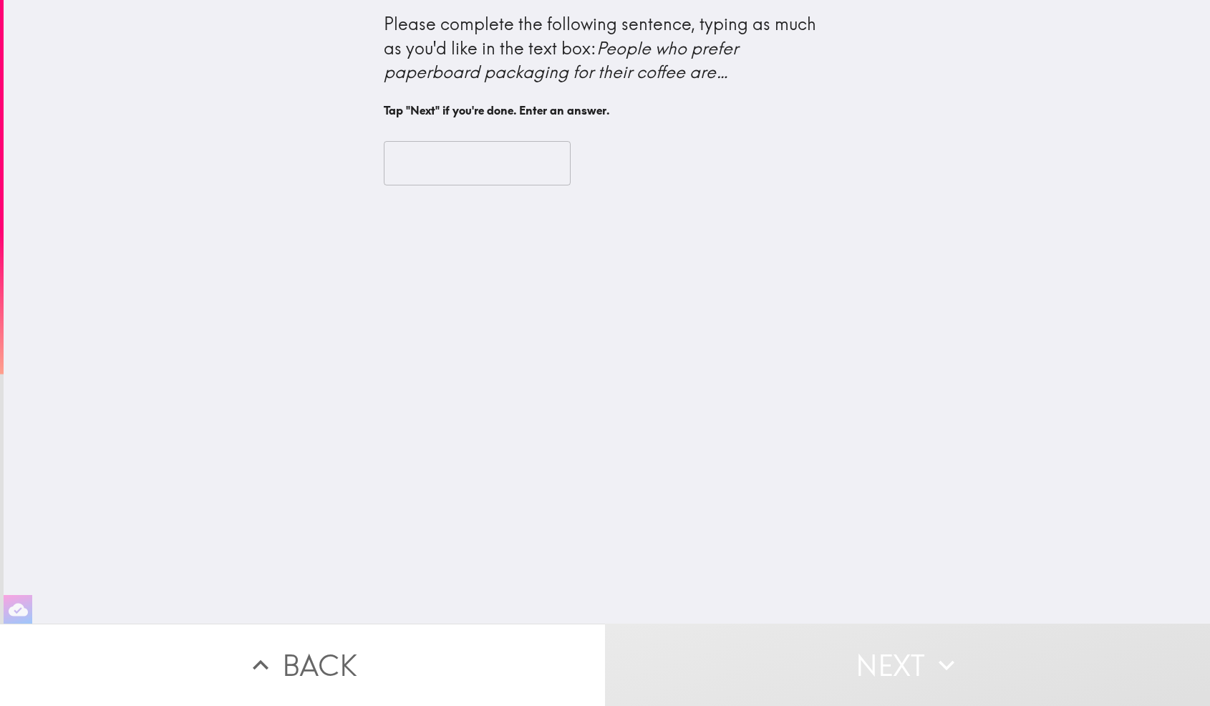
click at [470, 162] on input "text" at bounding box center [477, 163] width 187 height 44
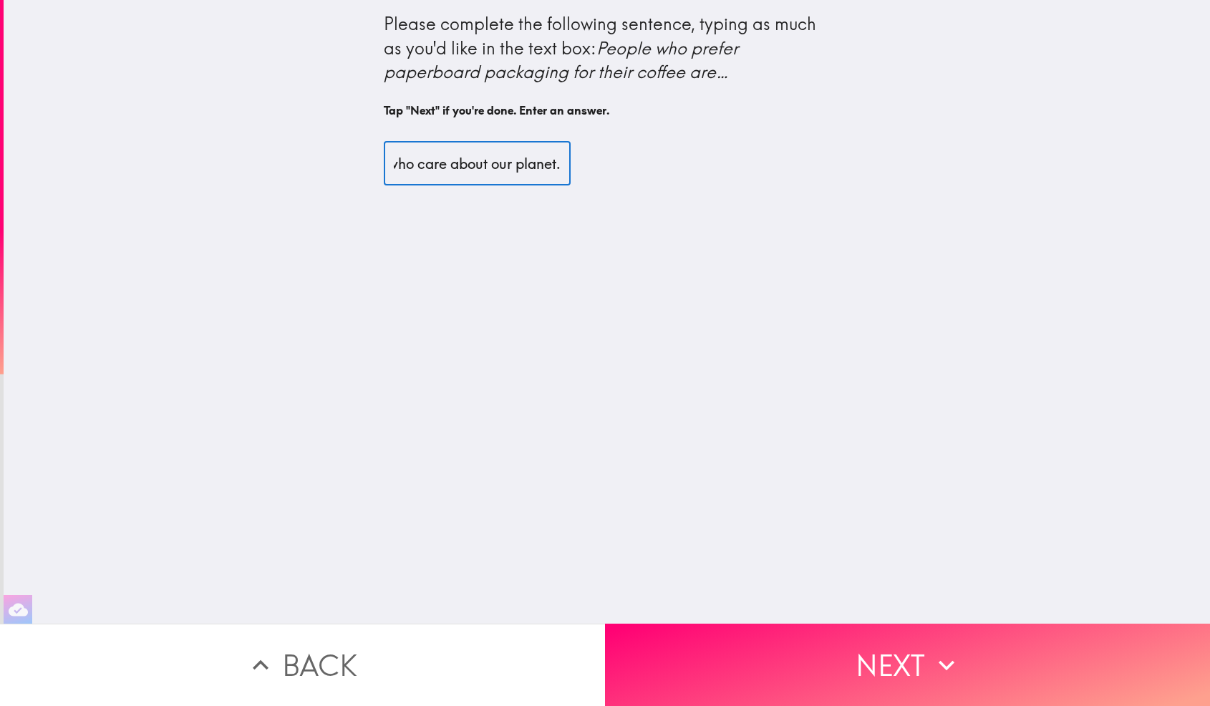
scroll to position [0, 100]
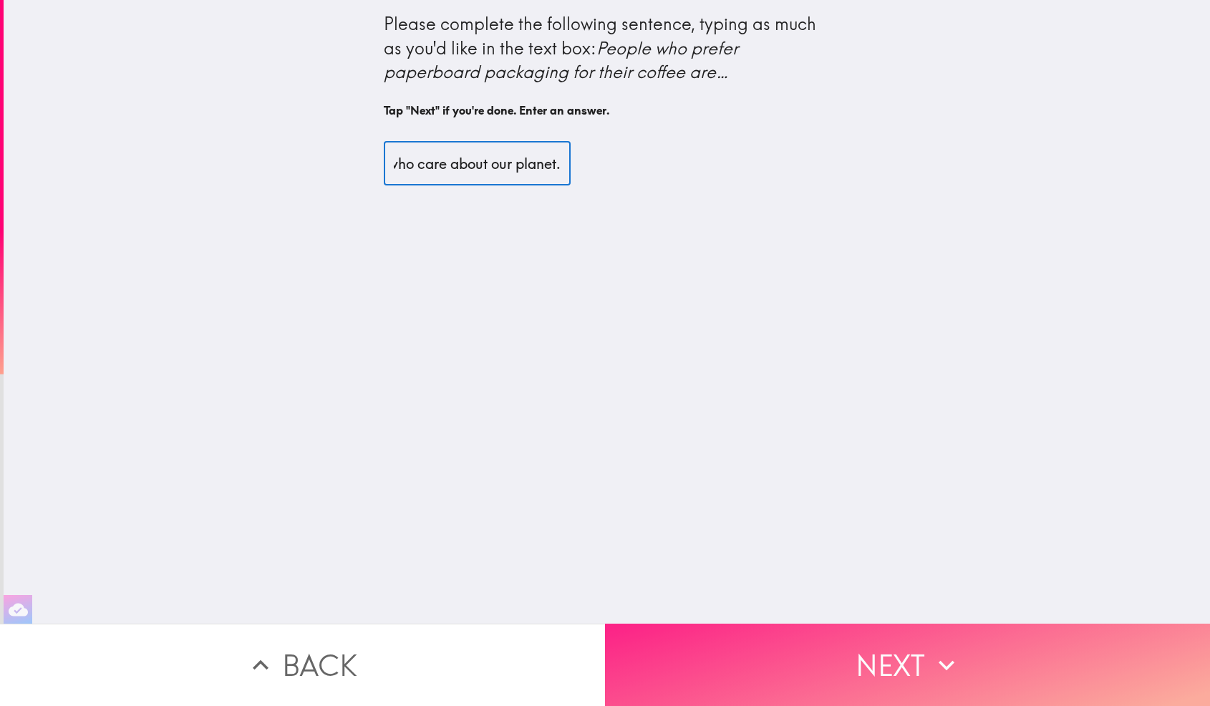
type input "are people who care about our planet."
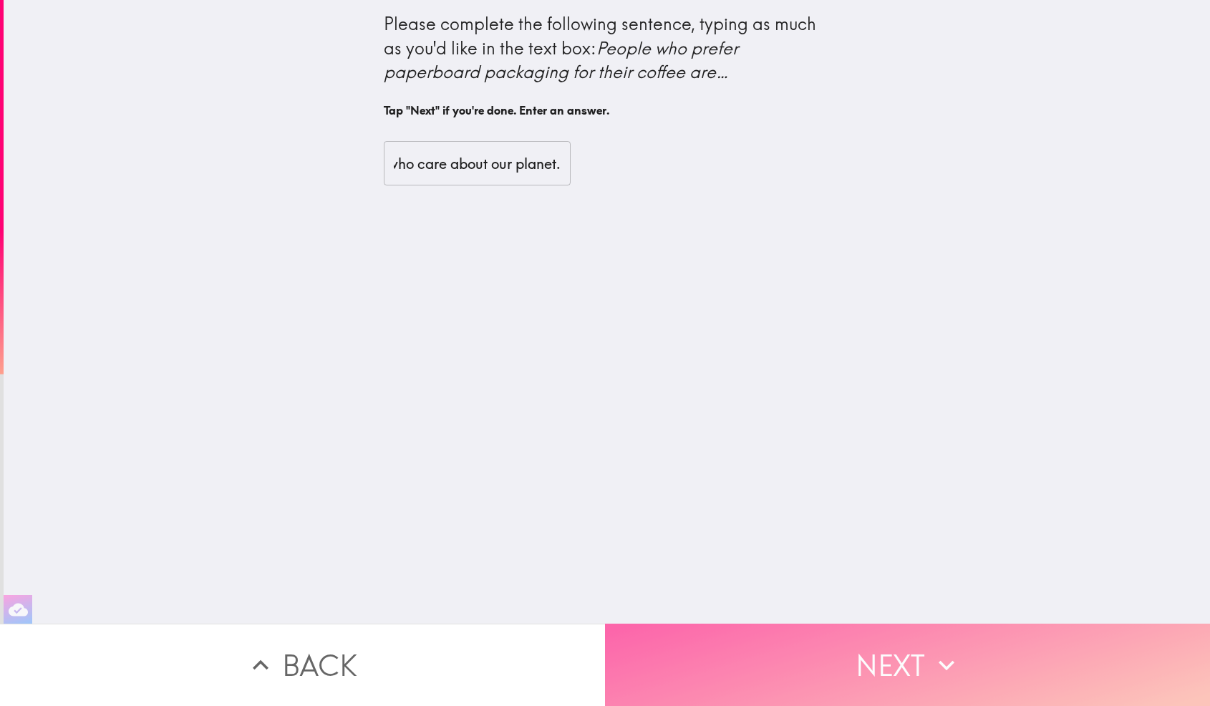
click at [764, 652] on button "Next" at bounding box center [907, 664] width 605 height 82
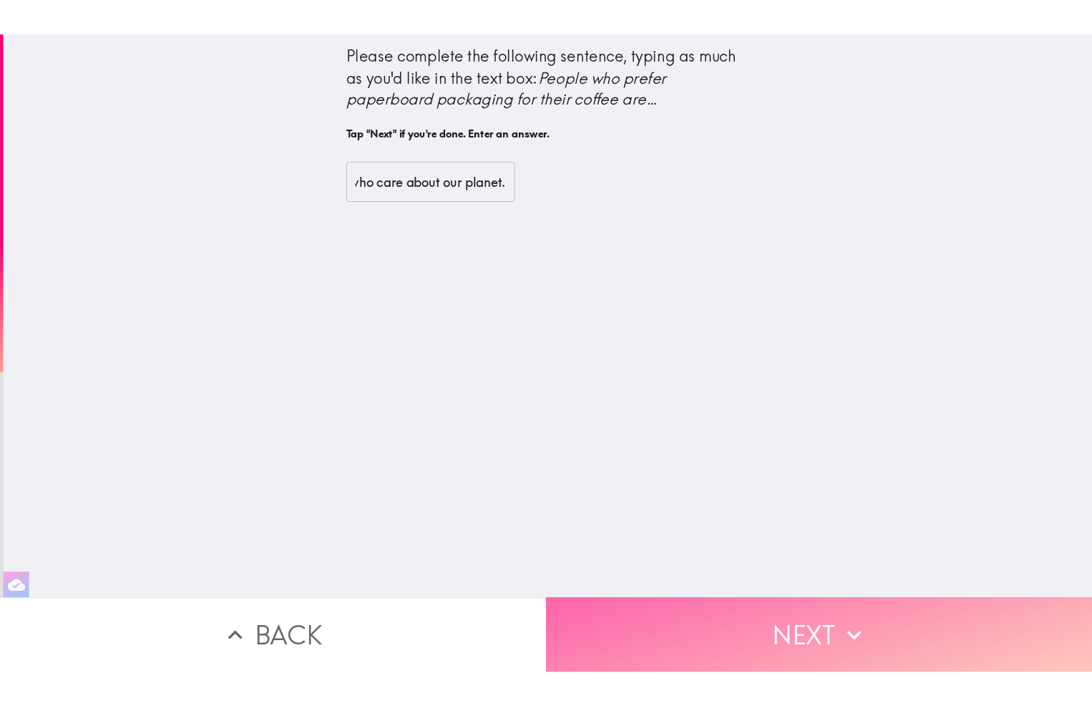
scroll to position [0, 0]
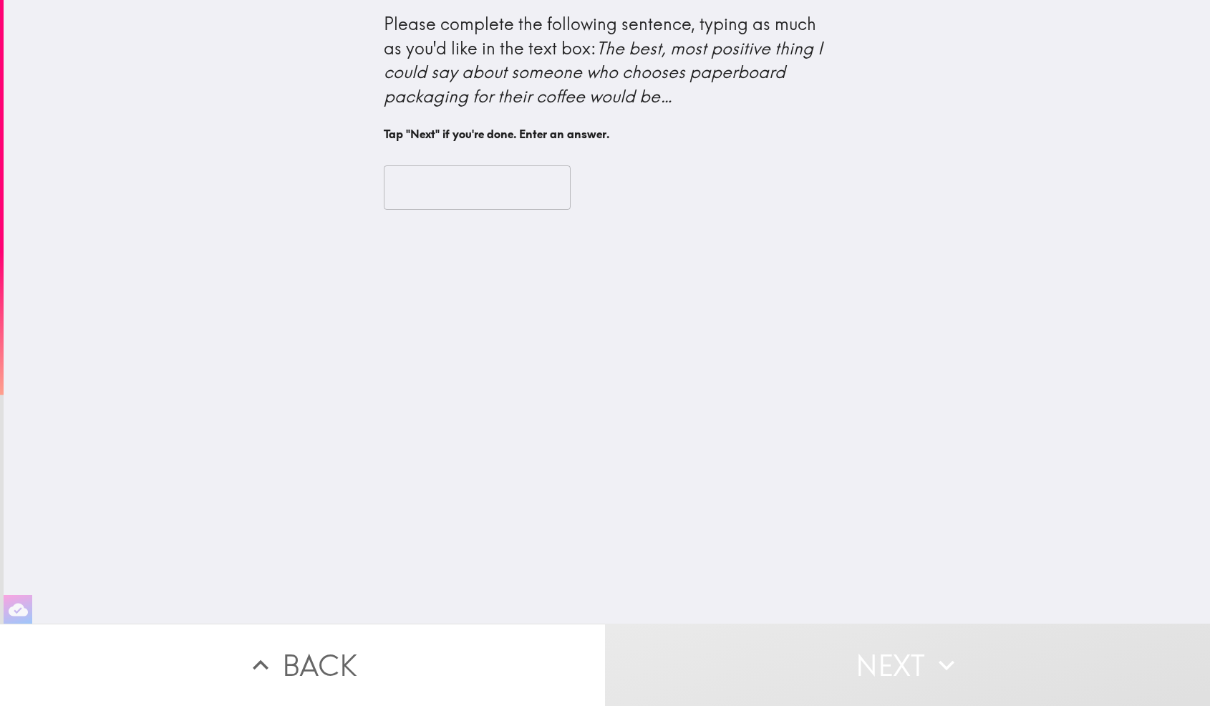
click at [489, 180] on input "text" at bounding box center [477, 187] width 187 height 44
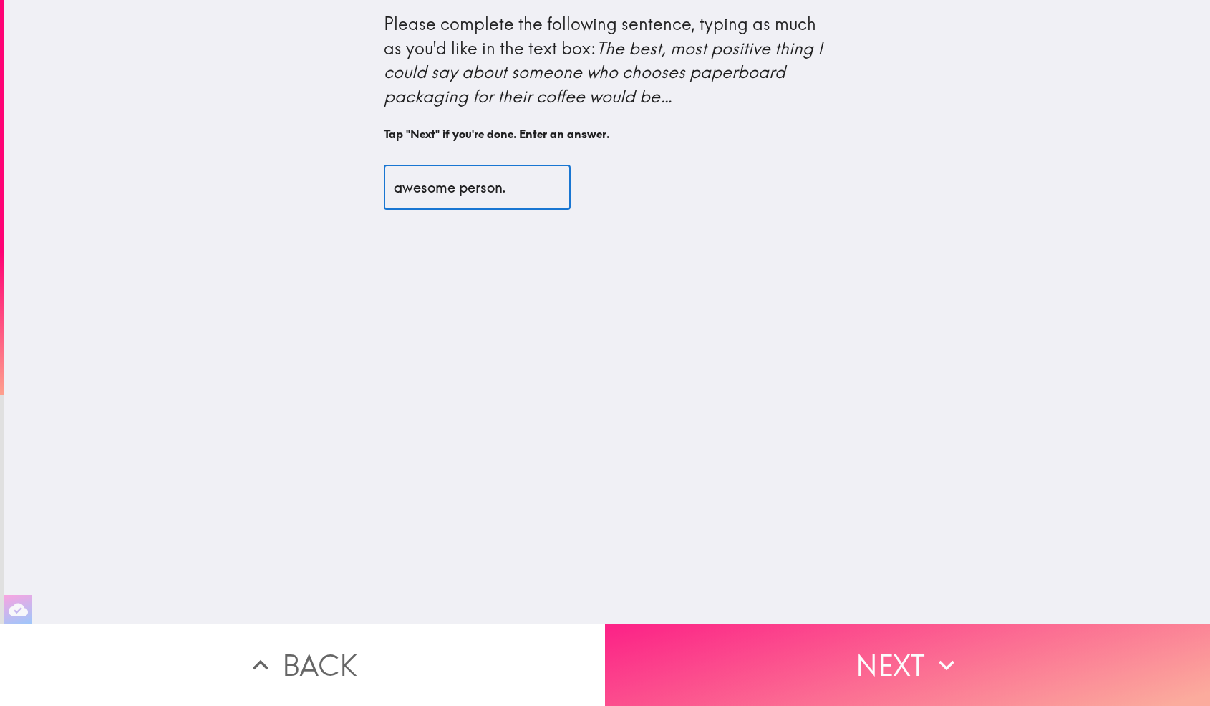
type input "awesome person."
click at [717, 660] on button "Next" at bounding box center [907, 664] width 605 height 82
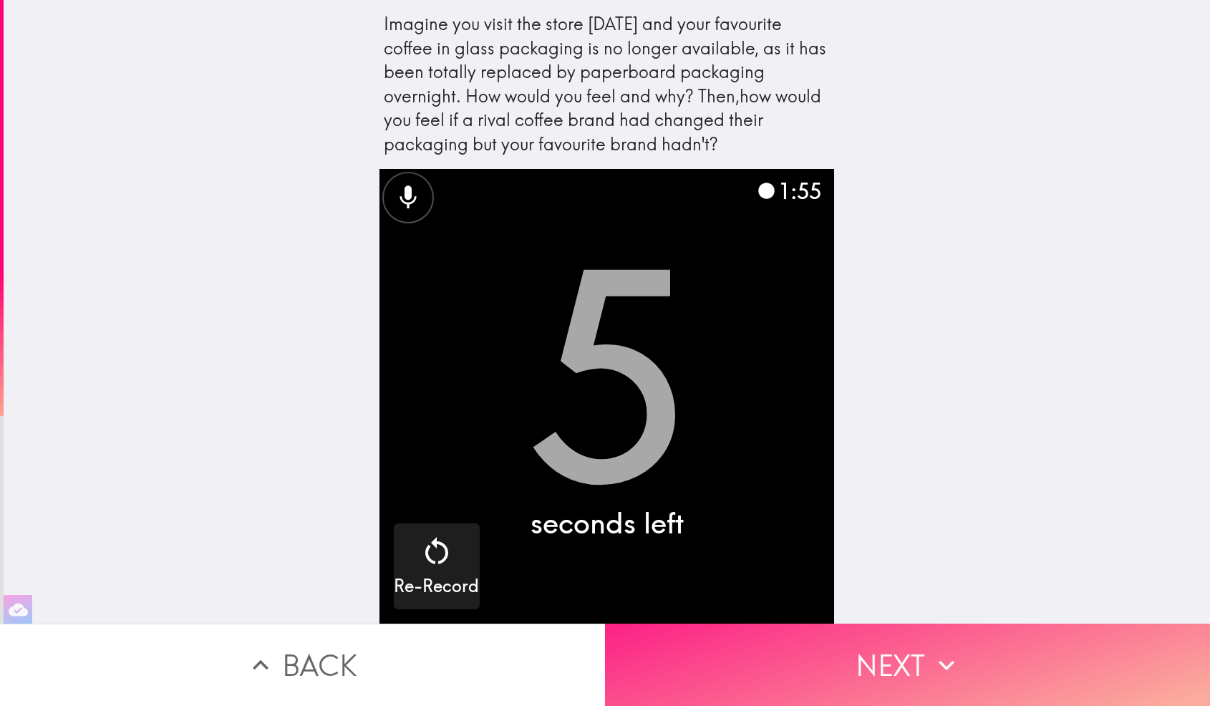
click at [845, 671] on button "Next" at bounding box center [907, 664] width 605 height 82
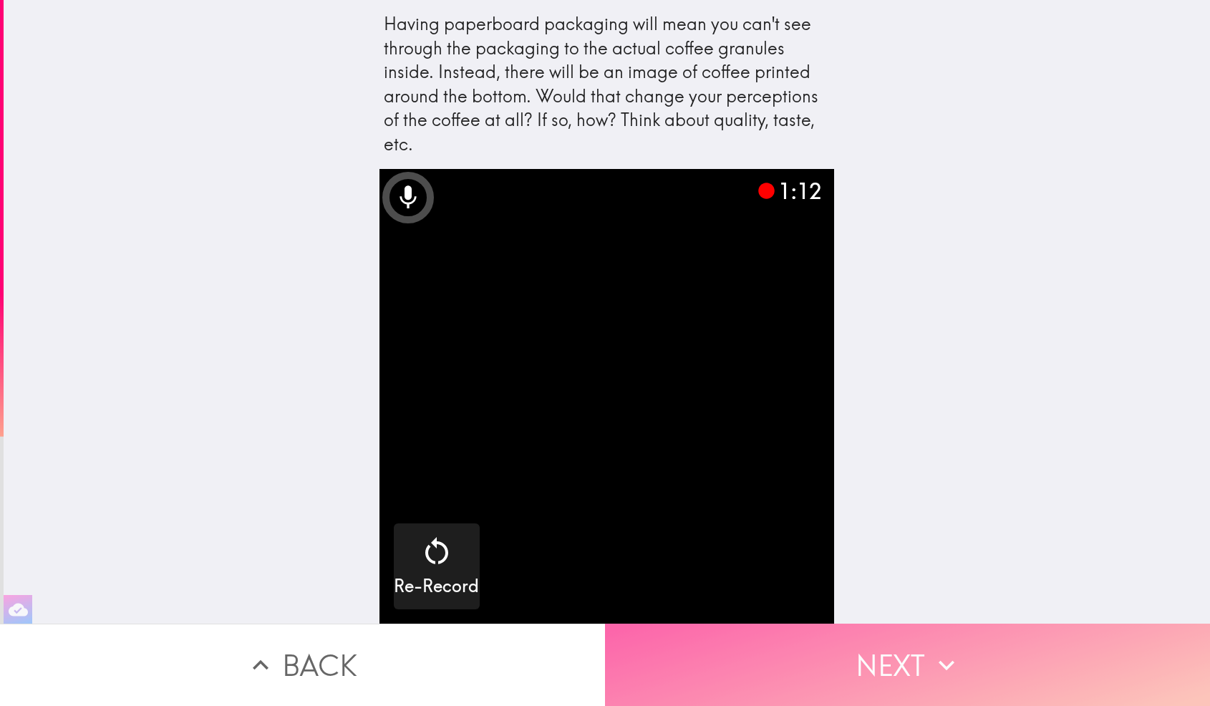
click at [895, 684] on button "Next" at bounding box center [907, 664] width 605 height 82
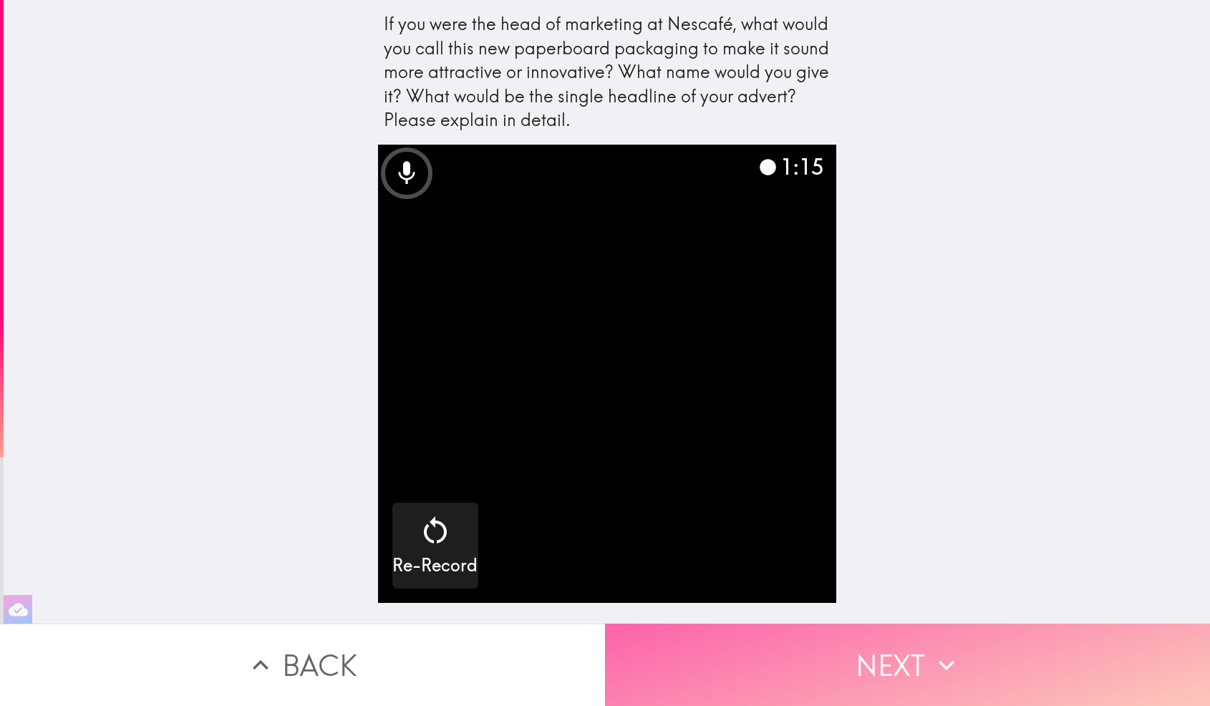
click at [878, 666] on button "Next" at bounding box center [907, 664] width 605 height 82
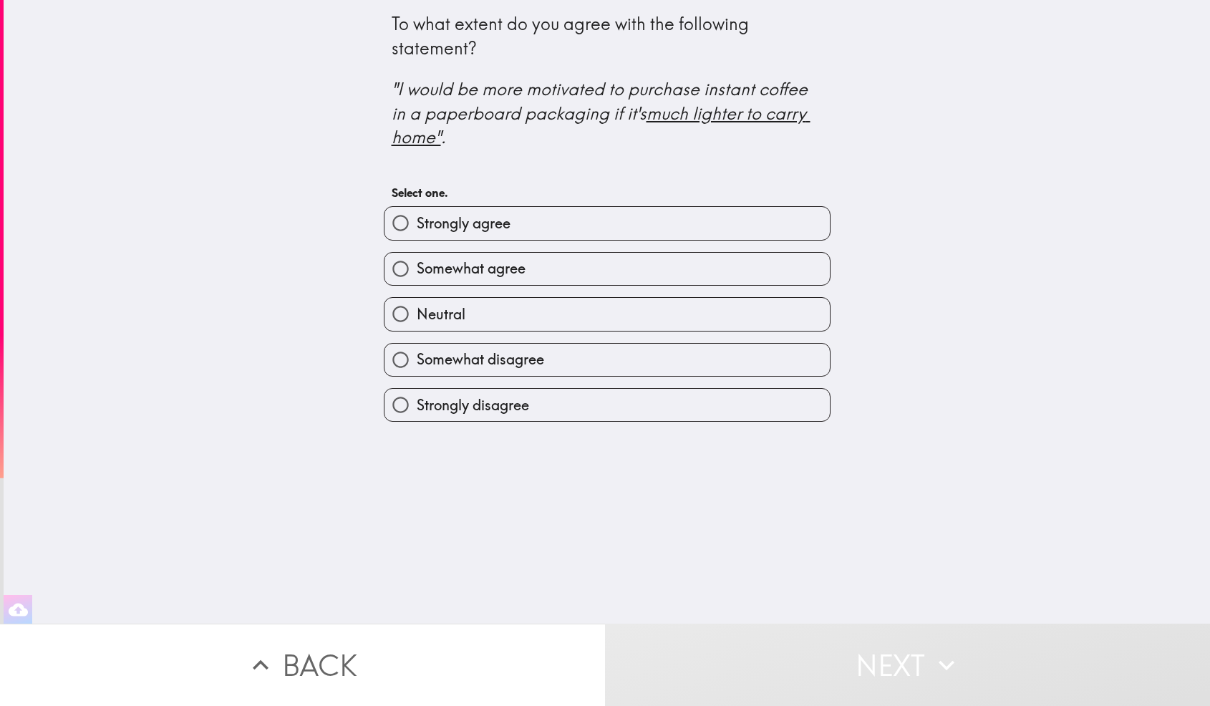
click at [591, 269] on label "Somewhat agree" at bounding box center [606, 269] width 445 height 32
click at [417, 269] on input "Somewhat agree" at bounding box center [400, 269] width 32 height 32
radio input "true"
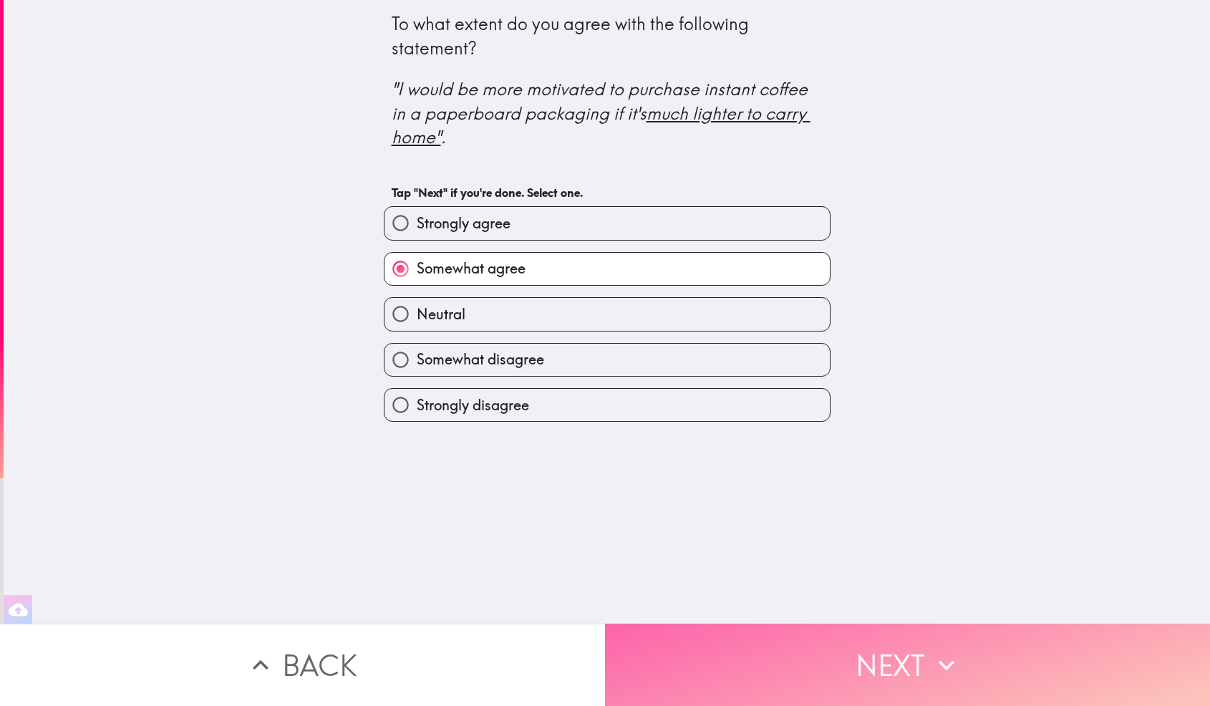
click at [894, 660] on button "Next" at bounding box center [907, 664] width 605 height 82
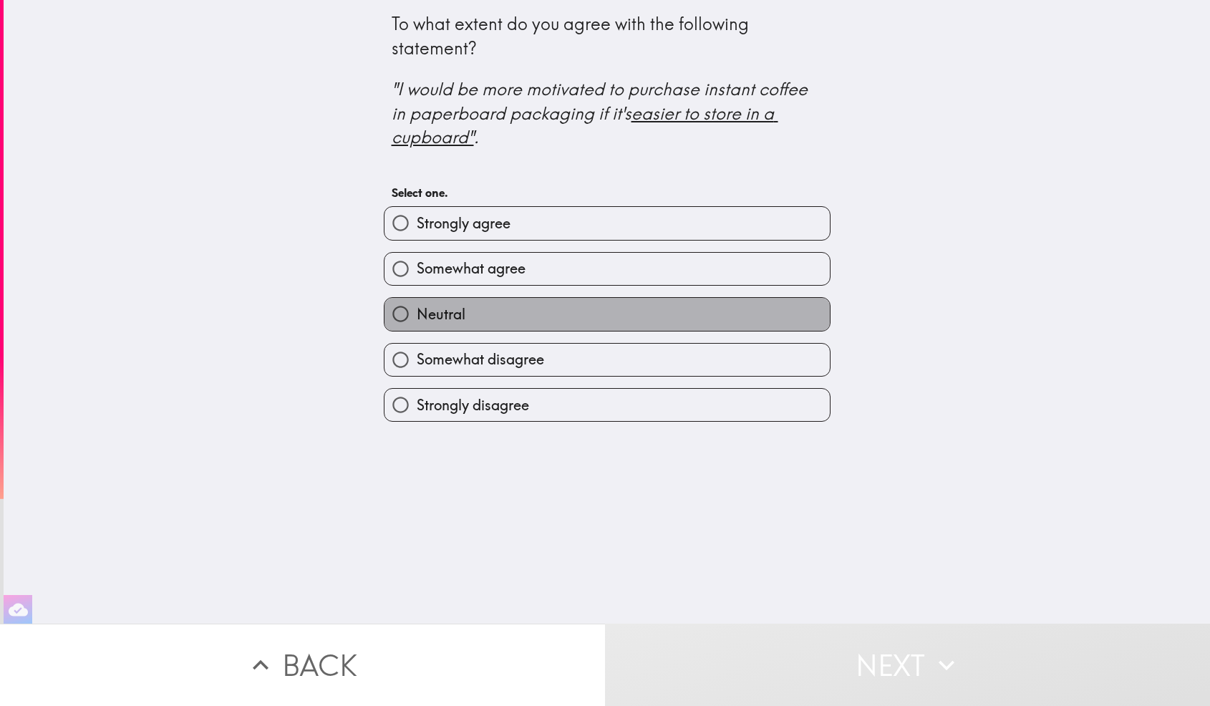
click at [495, 302] on label "Neutral" at bounding box center [606, 314] width 445 height 32
click at [417, 302] on input "Neutral" at bounding box center [400, 314] width 32 height 32
radio input "true"
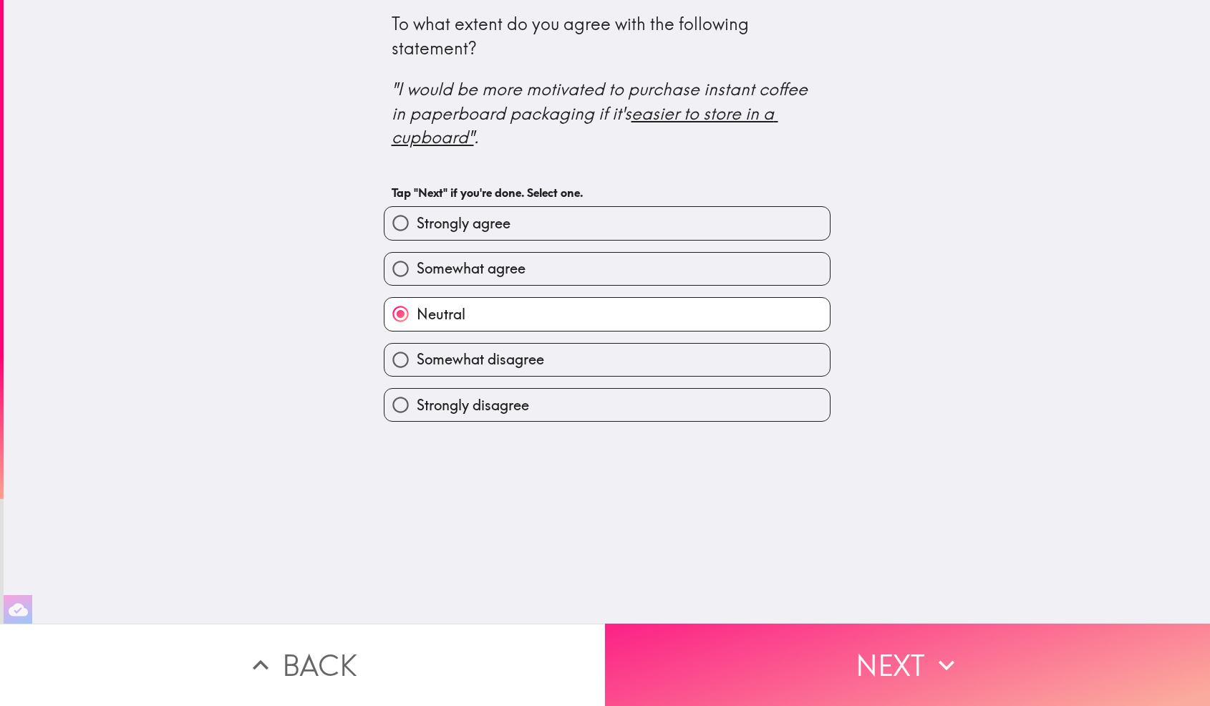
click at [818, 661] on button "Next" at bounding box center [907, 664] width 605 height 82
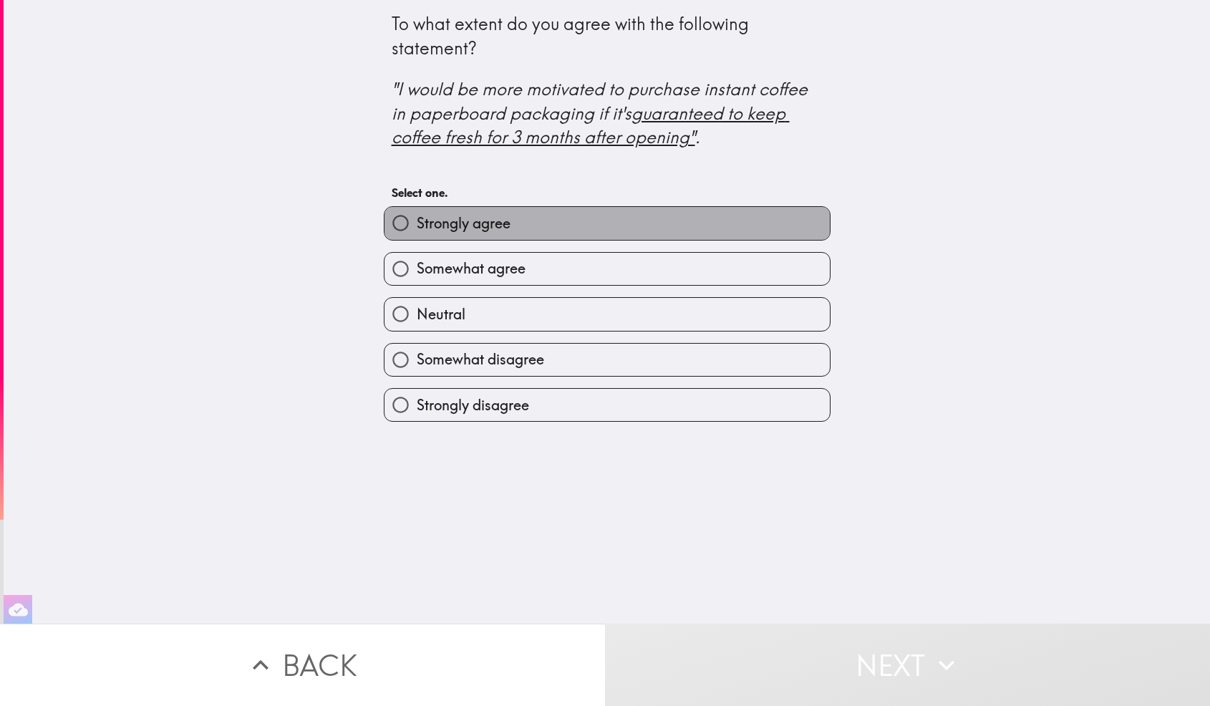
click at [558, 233] on label "Strongly agree" at bounding box center [606, 223] width 445 height 32
click at [417, 233] on input "Strongly agree" at bounding box center [400, 223] width 32 height 32
radio input "true"
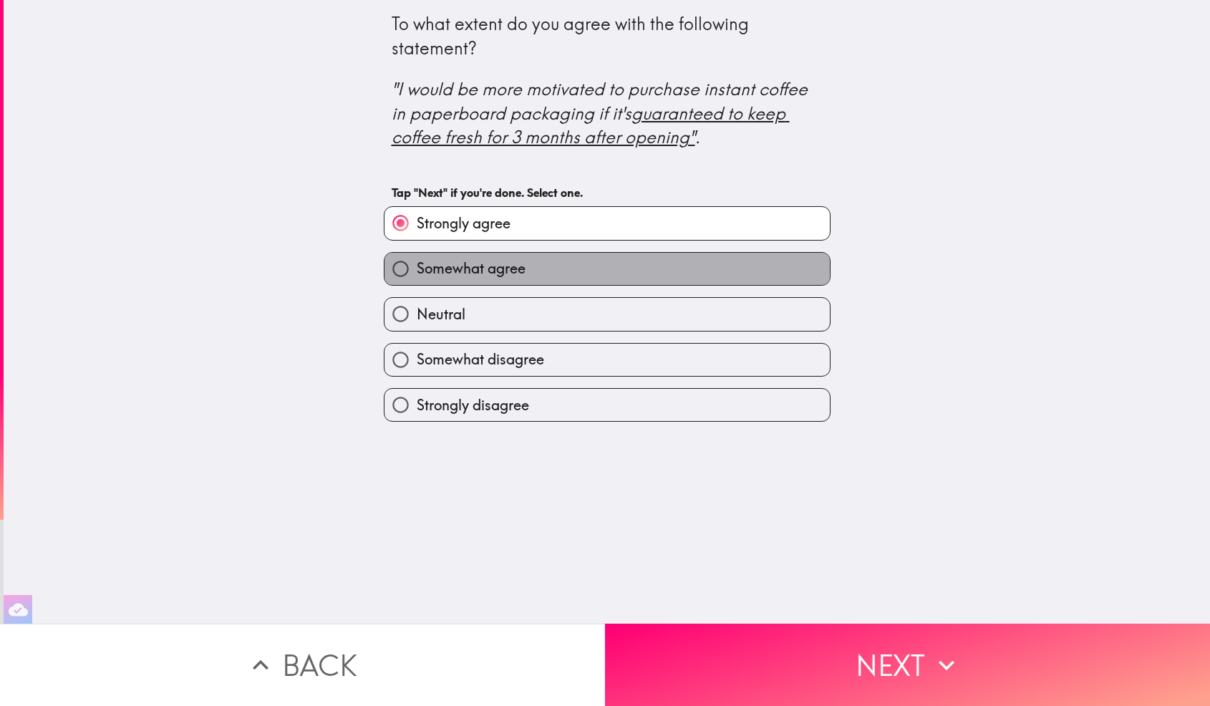
click at [572, 268] on label "Somewhat agree" at bounding box center [606, 269] width 445 height 32
click at [417, 268] on input "Somewhat agree" at bounding box center [400, 269] width 32 height 32
radio input "true"
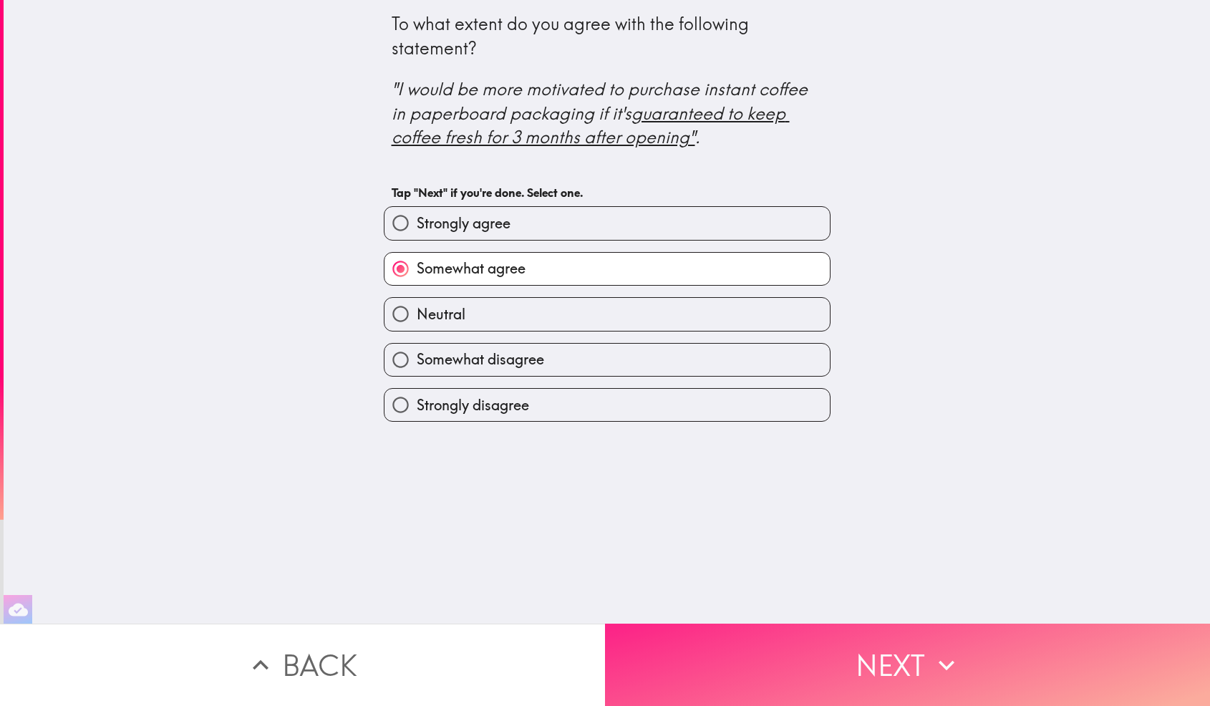
click at [752, 657] on button "Next" at bounding box center [907, 664] width 605 height 82
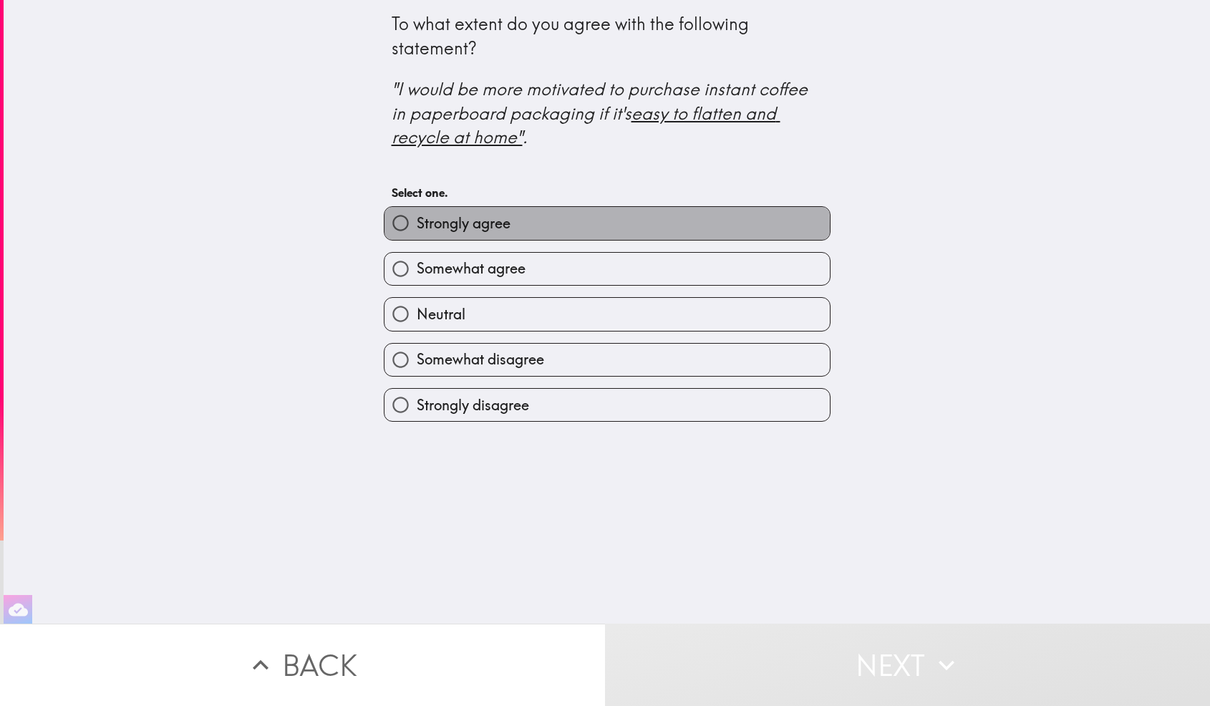
click at [539, 227] on label "Strongly agree" at bounding box center [606, 223] width 445 height 32
click at [417, 227] on input "Strongly agree" at bounding box center [400, 223] width 32 height 32
radio input "true"
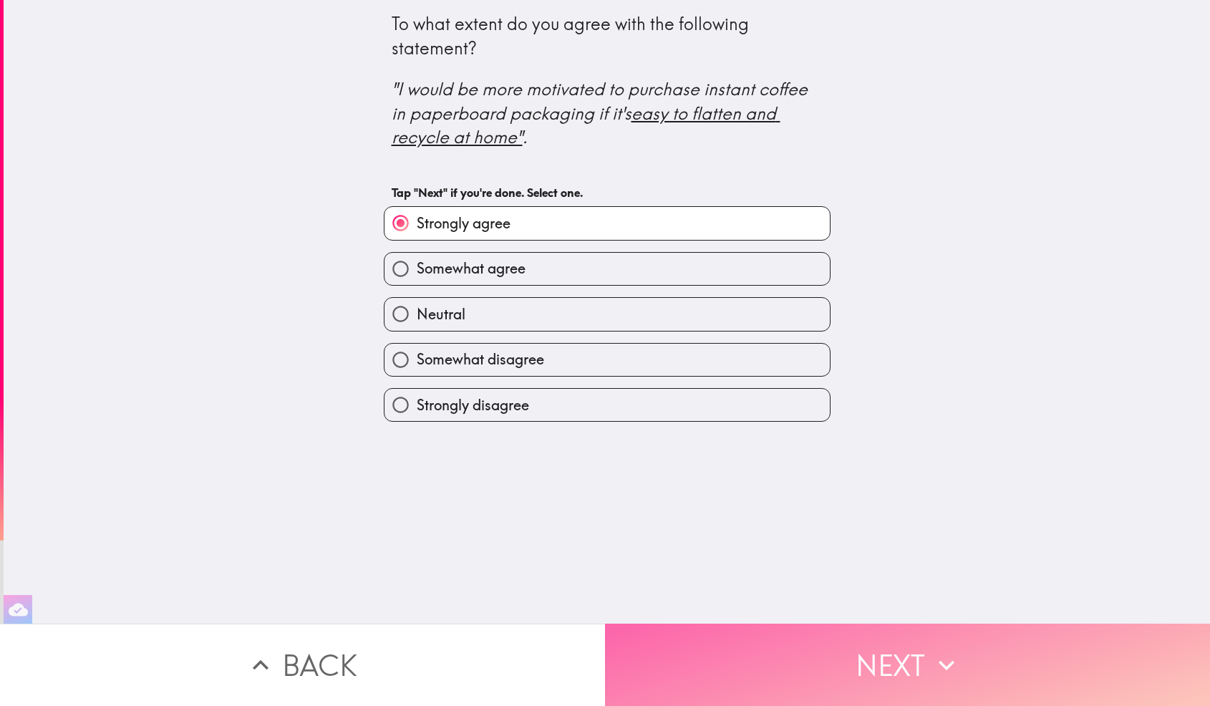
click at [777, 647] on button "Next" at bounding box center [907, 664] width 605 height 82
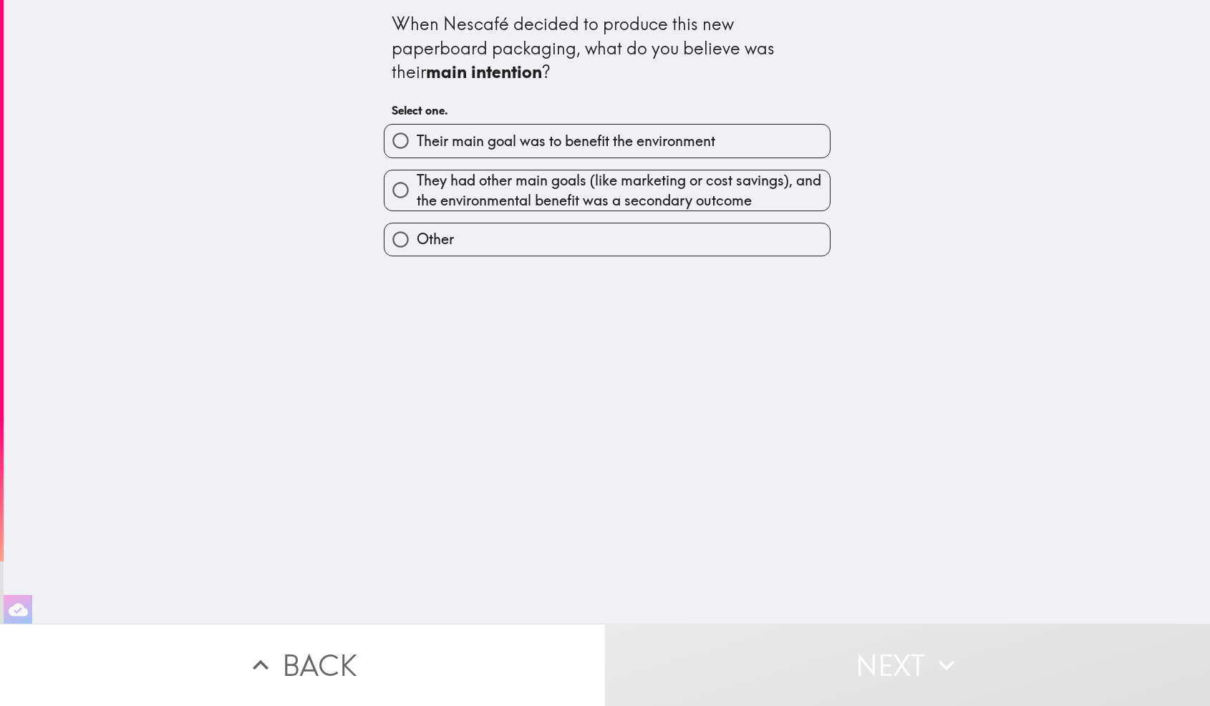
click at [756, 140] on label "Their main goal was to benefit the environment" at bounding box center [606, 141] width 445 height 32
click at [417, 140] on input "Their main goal was to benefit the environment" at bounding box center [400, 141] width 32 height 32
radio input "true"
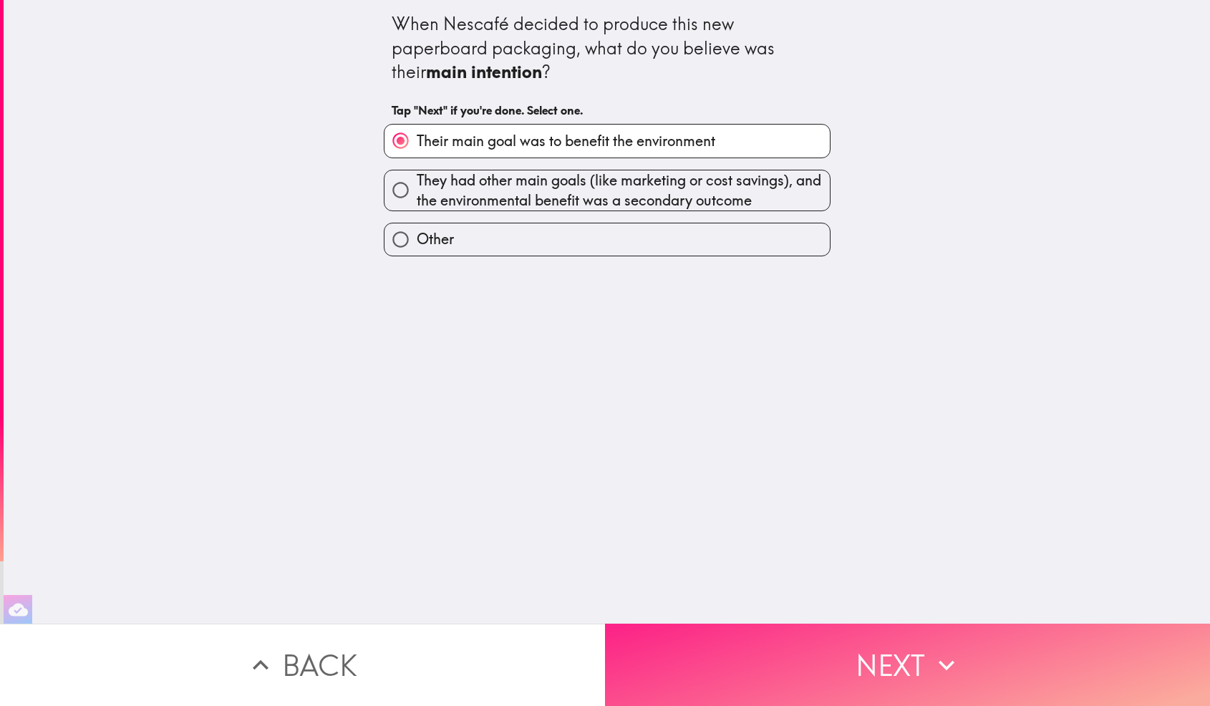
click at [840, 661] on button "Next" at bounding box center [907, 664] width 605 height 82
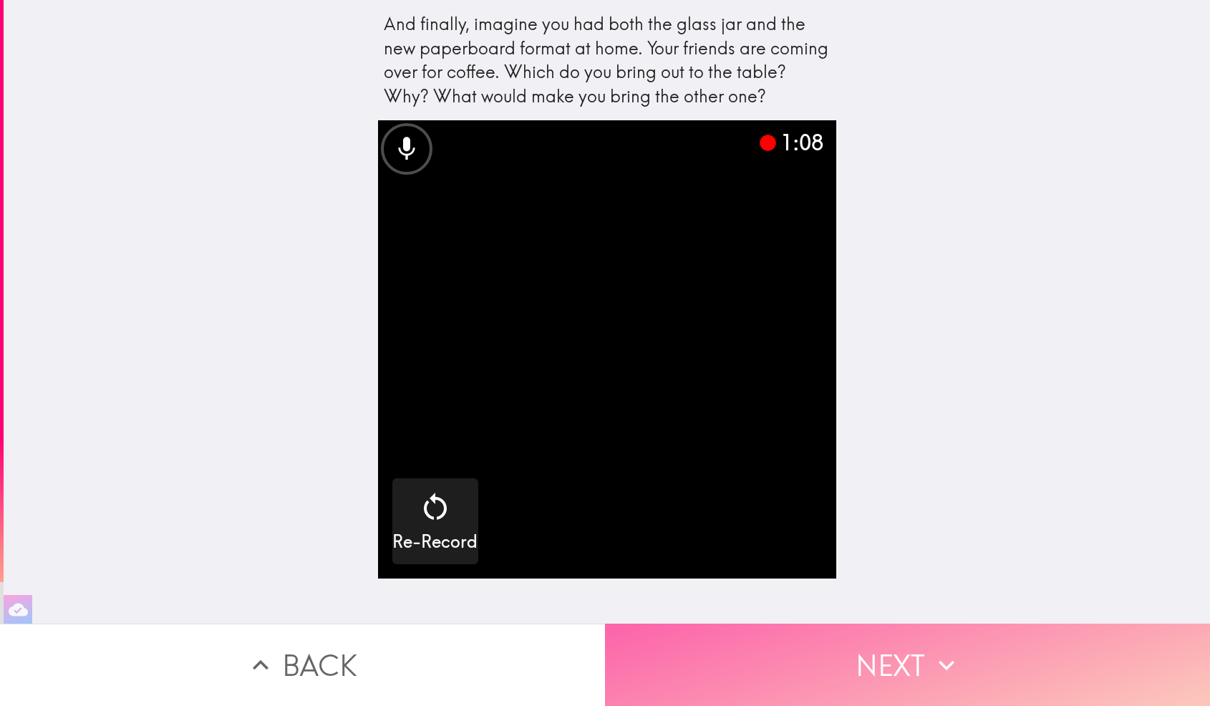
click at [846, 676] on button "Next" at bounding box center [907, 664] width 605 height 82
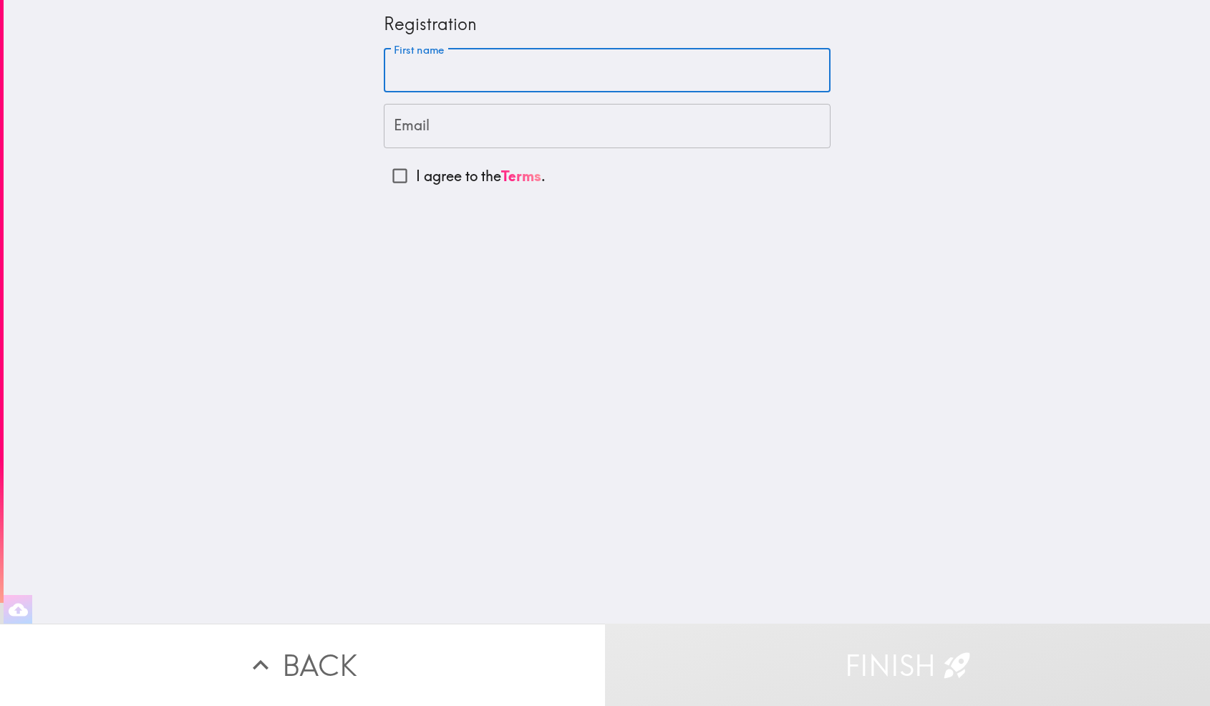
click at [443, 77] on input "First name" at bounding box center [607, 71] width 447 height 44
type input "Abdishakur"
type input "[EMAIL_ADDRESS][DOMAIN_NAME]"
click at [409, 178] on input "I agree to the Terms ." at bounding box center [400, 176] width 32 height 32
checkbox input "true"
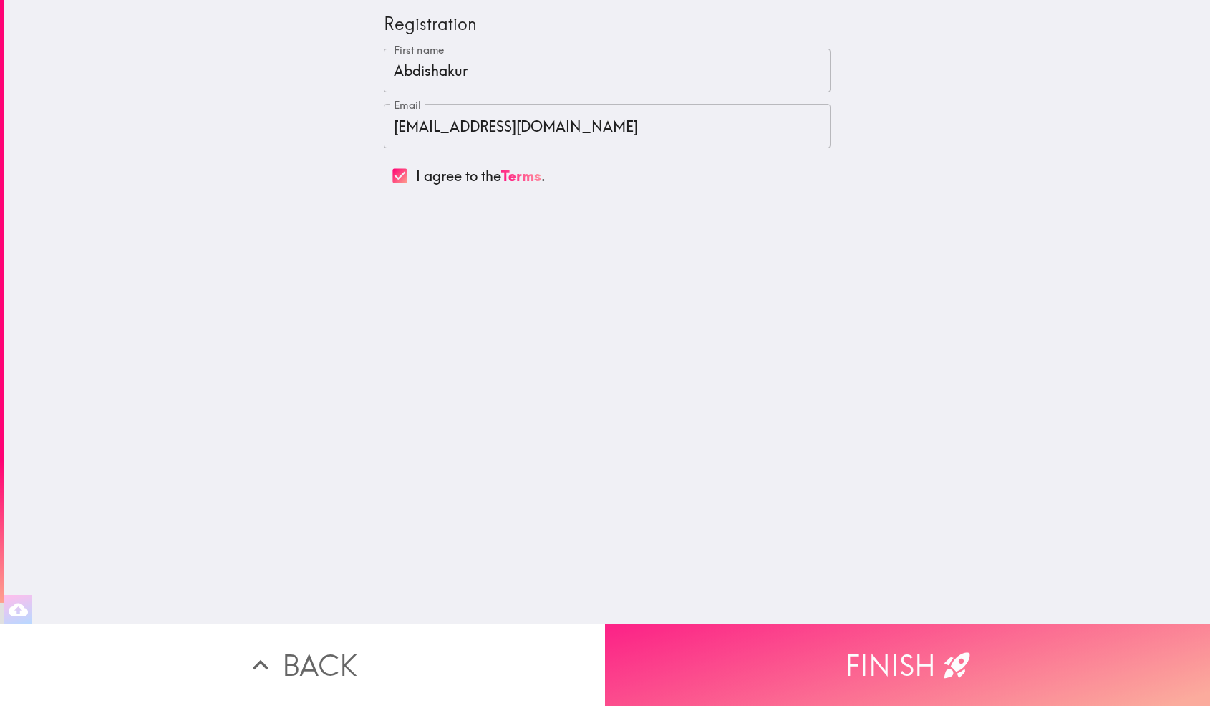
click at [895, 661] on button "Finish" at bounding box center [907, 664] width 605 height 82
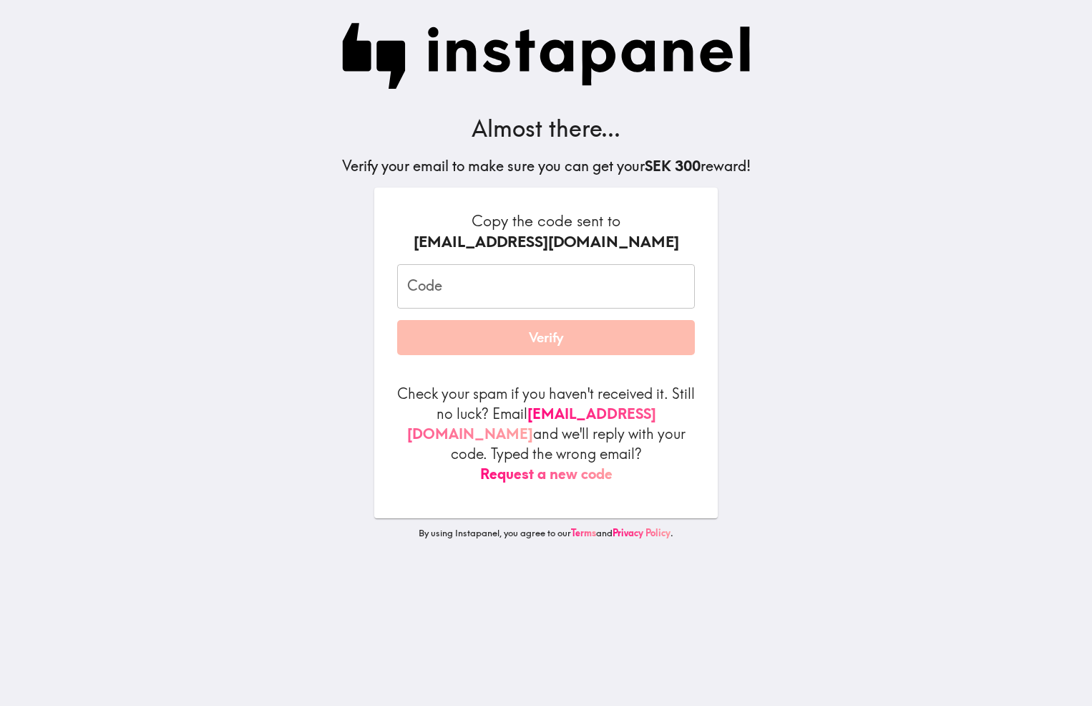
click at [560, 288] on input "Code" at bounding box center [546, 286] width 298 height 44
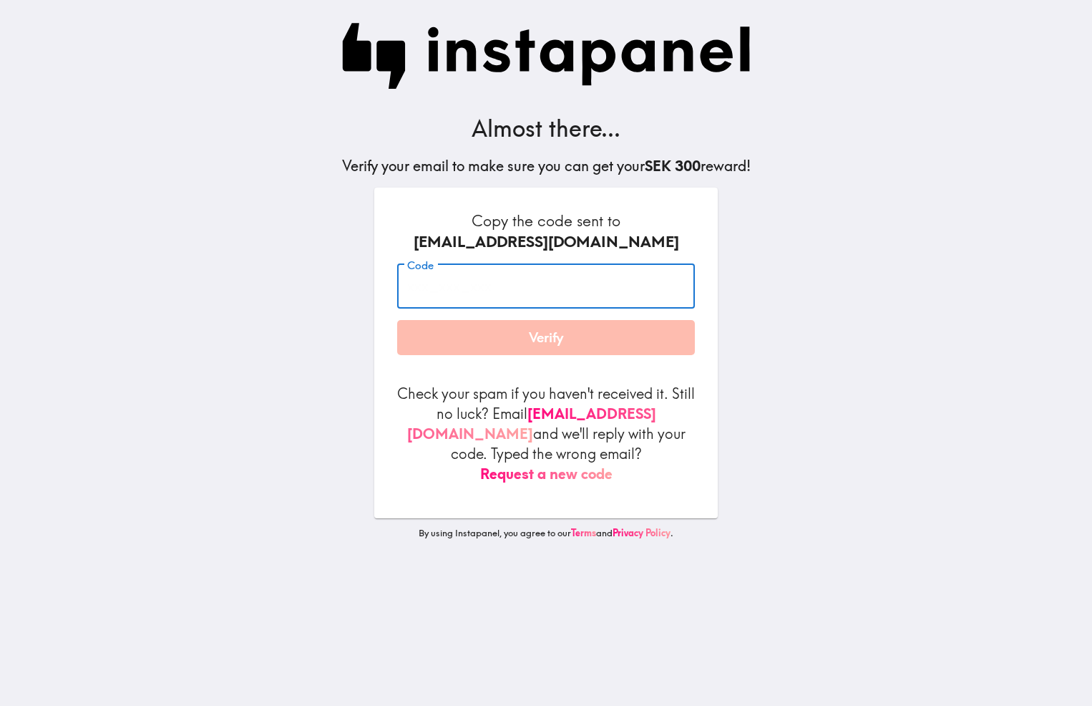
paste input "FDY_6ie_D8q"
type input "FDY_6ie_D8q"
click at [539, 340] on button "Verify" at bounding box center [546, 338] width 298 height 36
